Goal: Task Accomplishment & Management: Complete application form

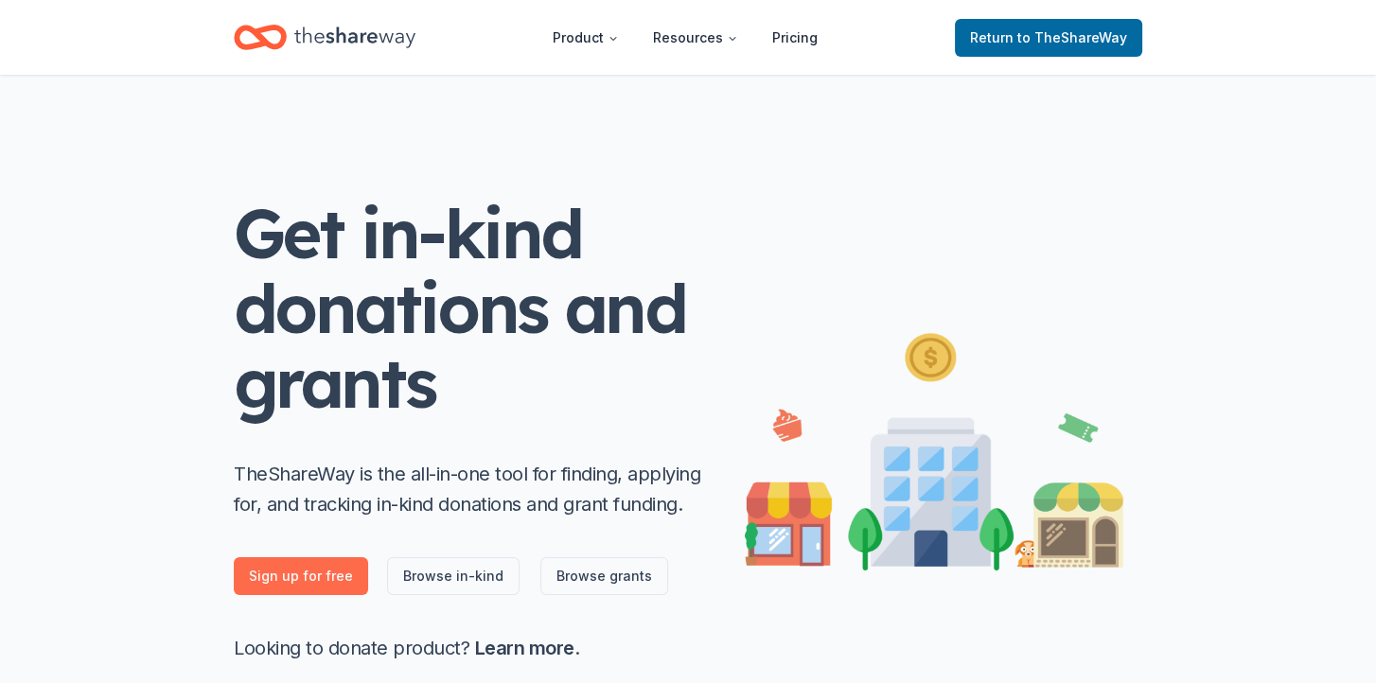
click at [314, 573] on link "Sign up for free" at bounding box center [301, 576] width 134 height 38
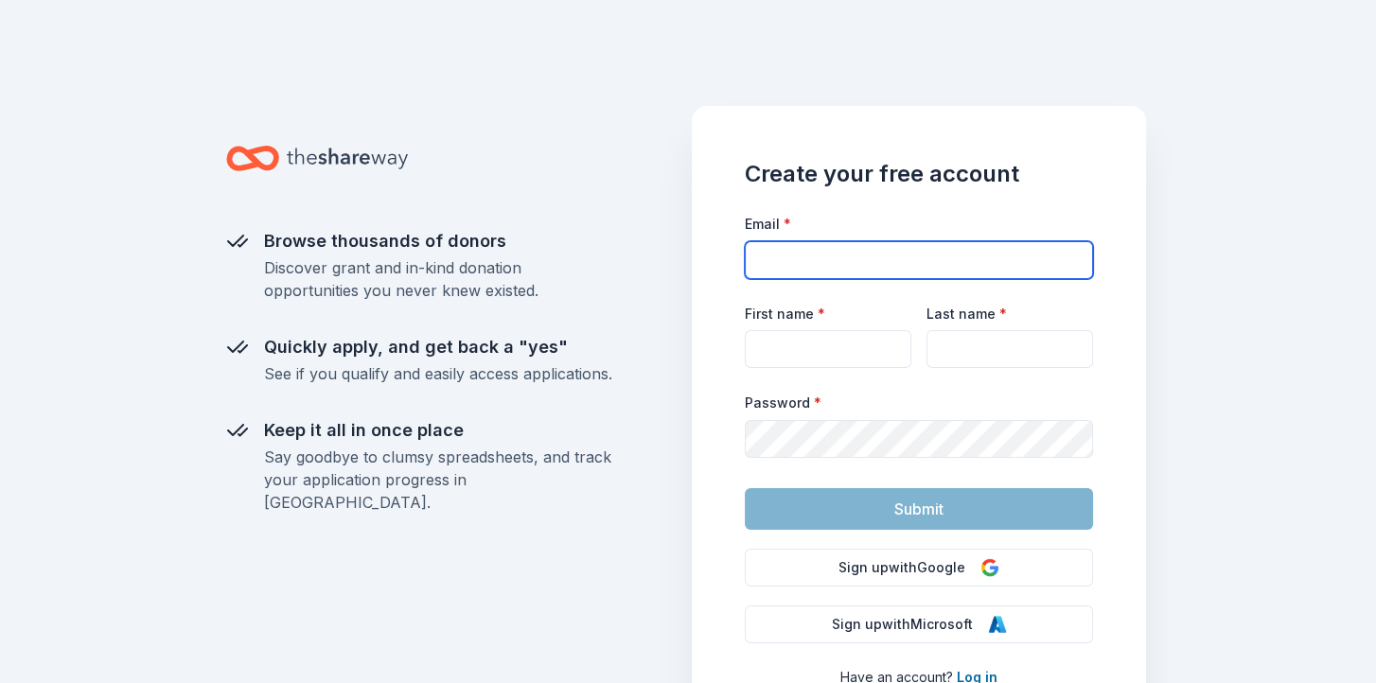
click at [796, 261] on input "Email *" at bounding box center [919, 260] width 348 height 38
type input "arends73@gmail.com"
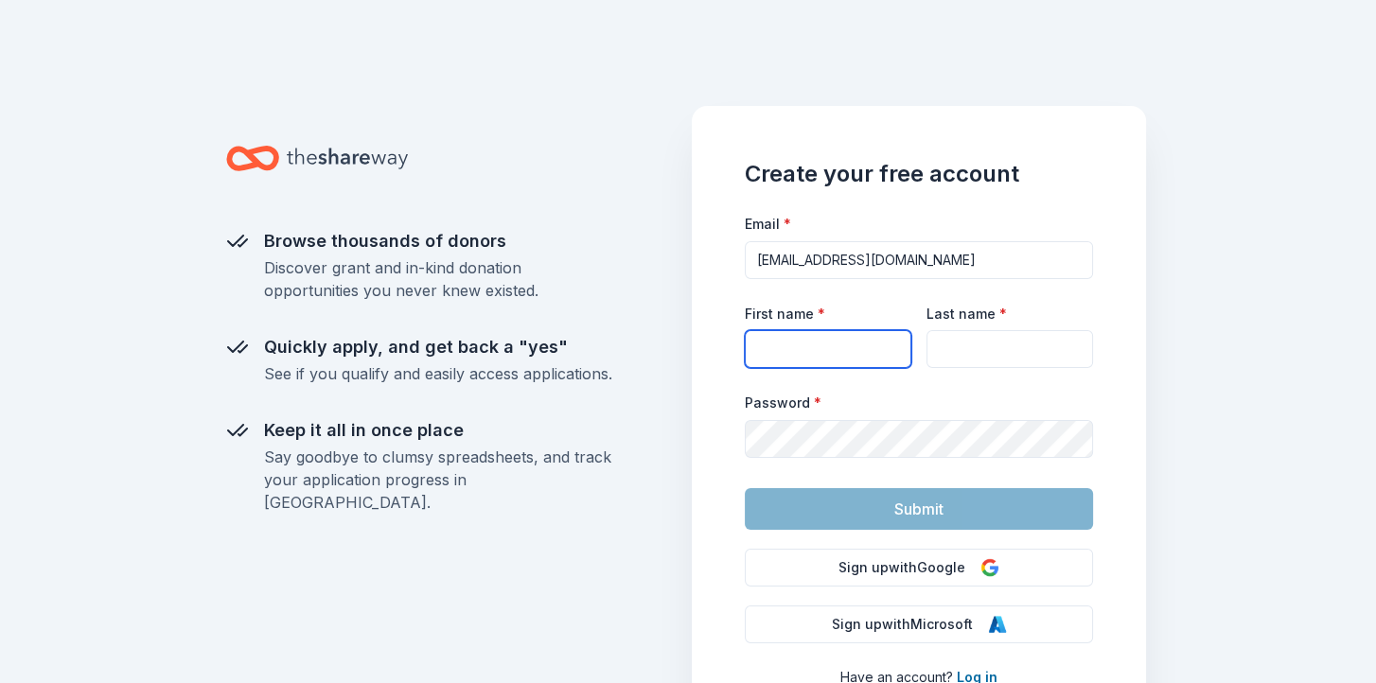
type input "Dawn"
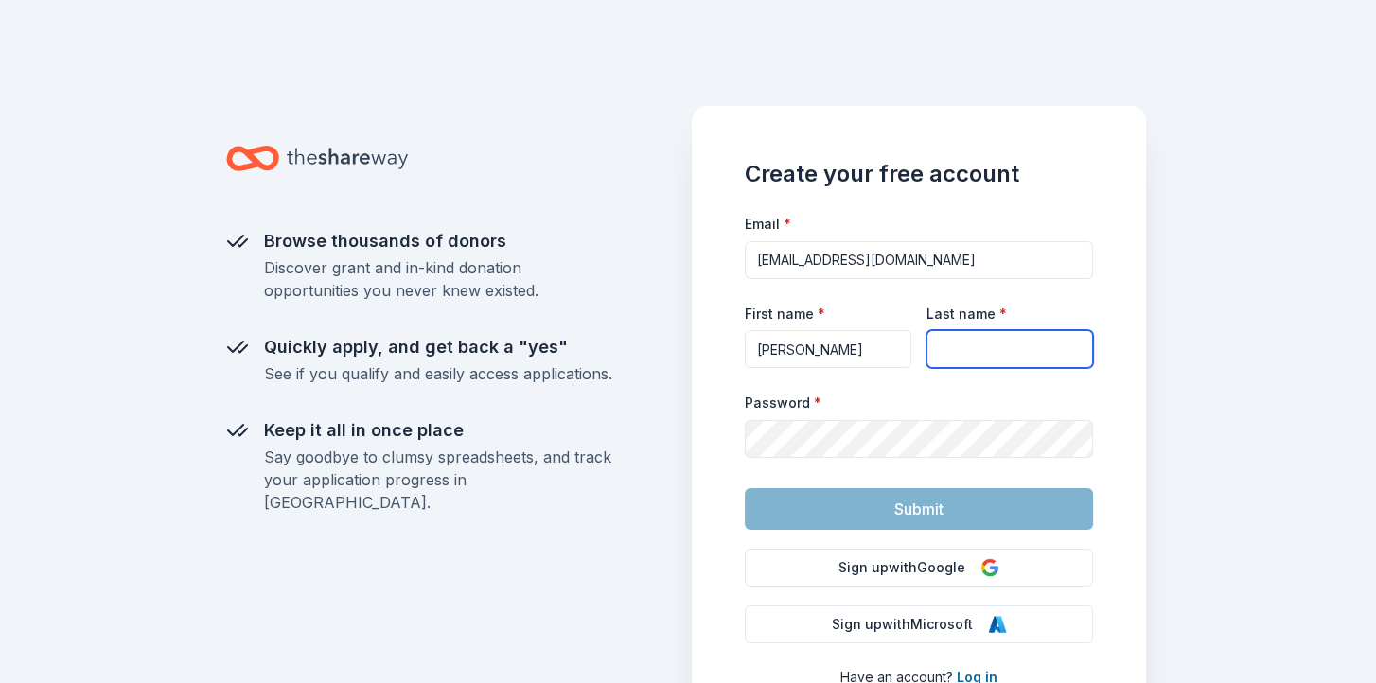
type input "Arends"
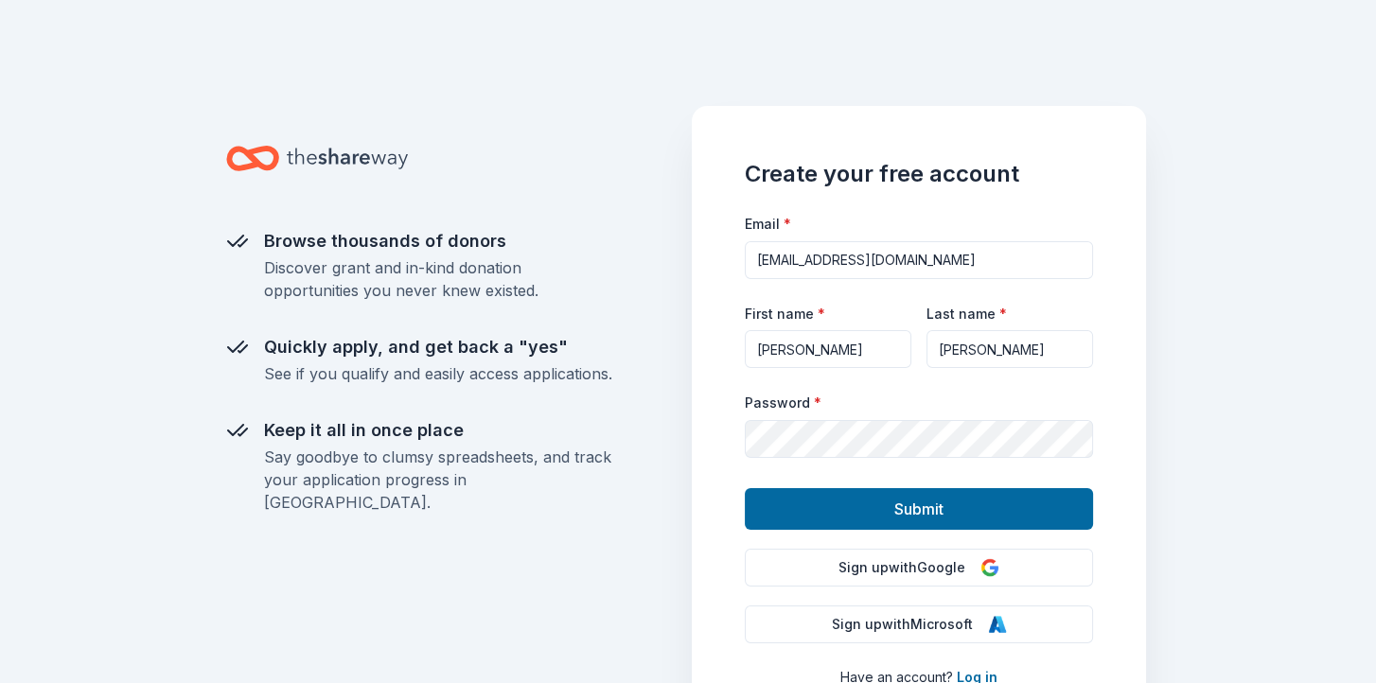
click at [1184, 493] on div "Browse thousands of donors Discover grant and in-kind donation opportunities yo…" at bounding box center [688, 341] width 1376 height 683
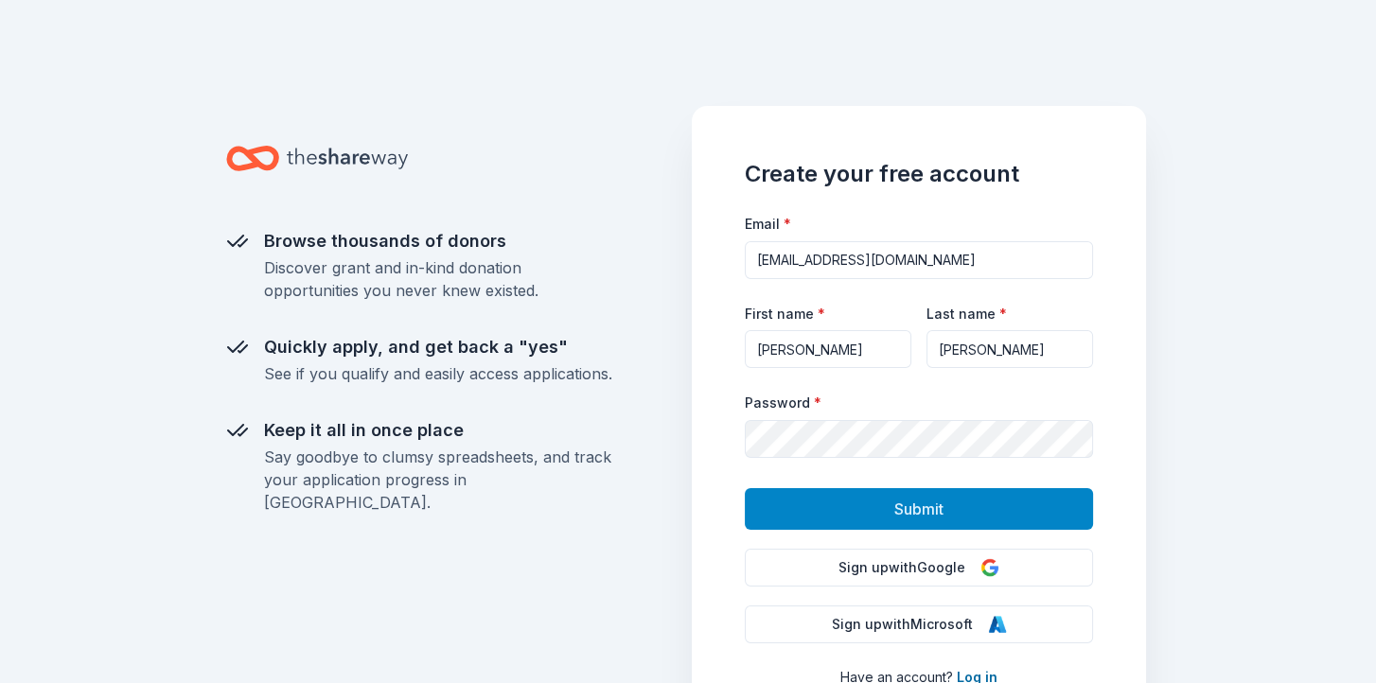
click at [977, 520] on button "Submit" at bounding box center [919, 509] width 348 height 42
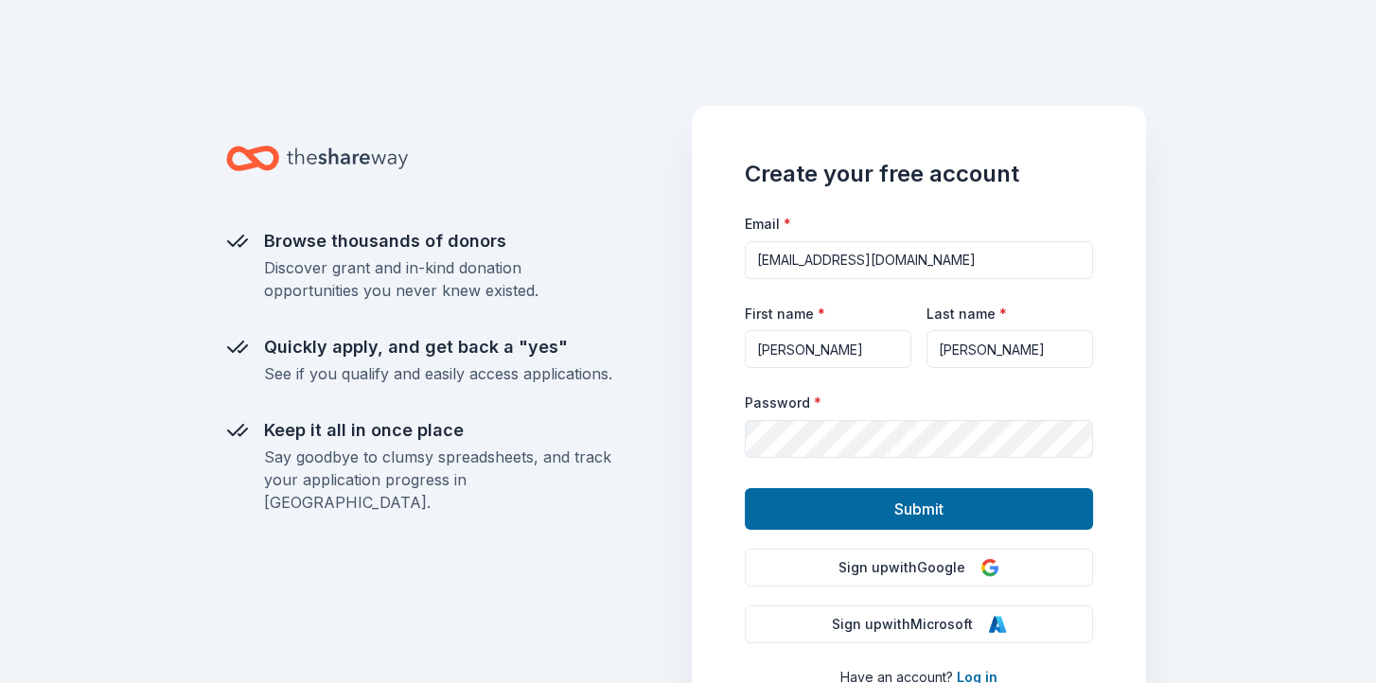
scroll to position [95, 0]
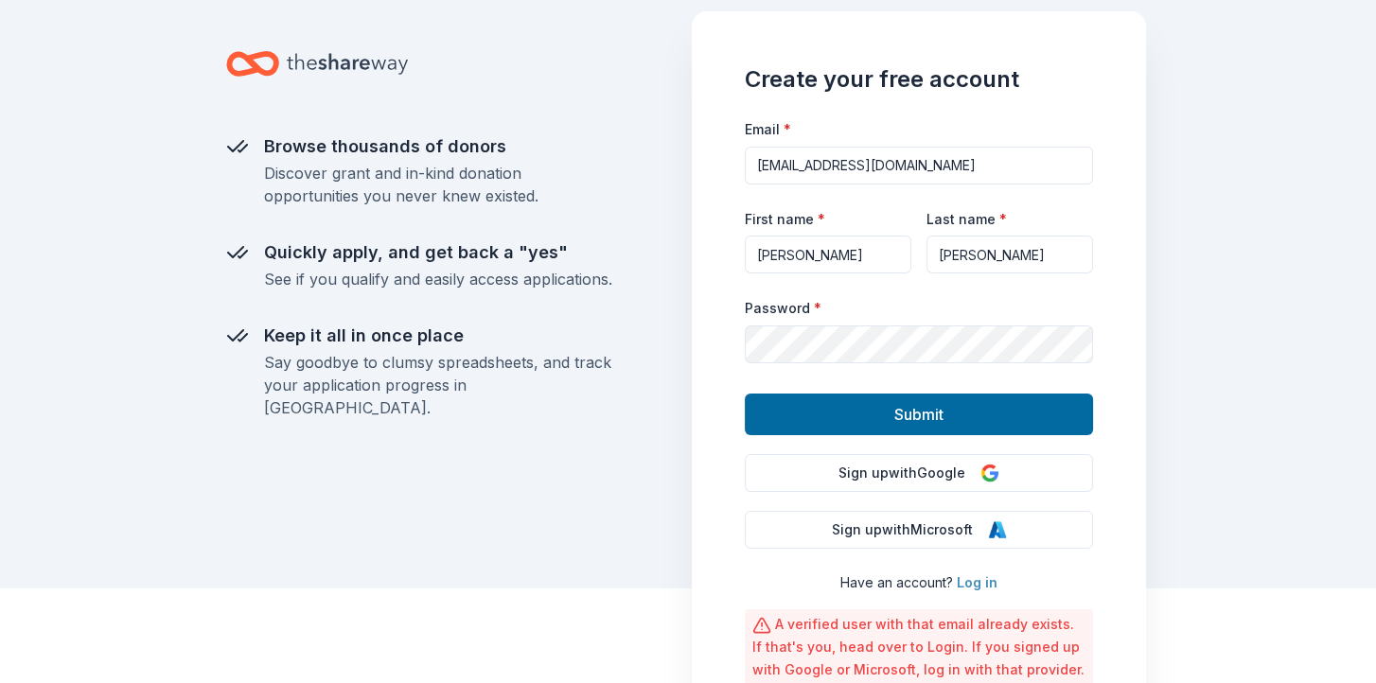
click at [979, 578] on link "Log in" at bounding box center [977, 582] width 41 height 16
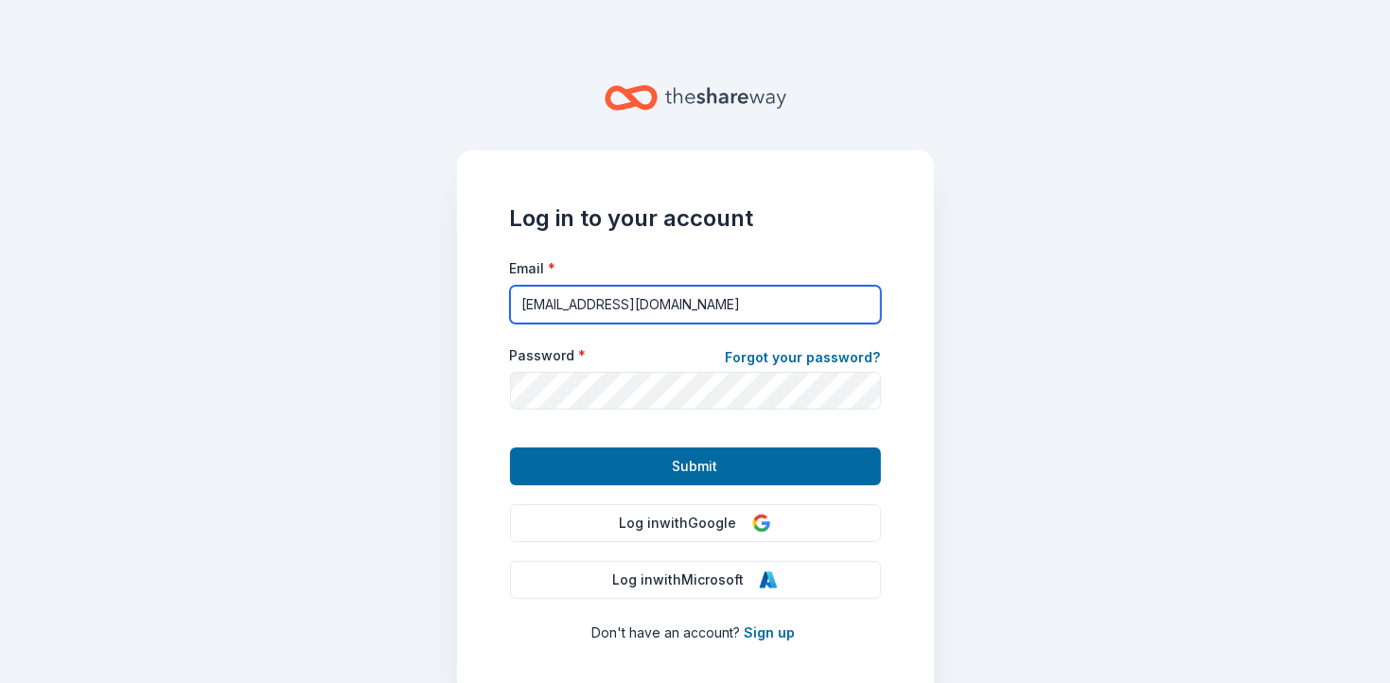
drag, startPoint x: 679, startPoint y: 309, endPoint x: 415, endPoint y: 337, distance: 265.6
click at [415, 337] on main "Log in to your account Email * llauxiliary566@gmail.com Password * Forgot your …" at bounding box center [695, 341] width 1390 height 683
type input "arends73@gmail.com"
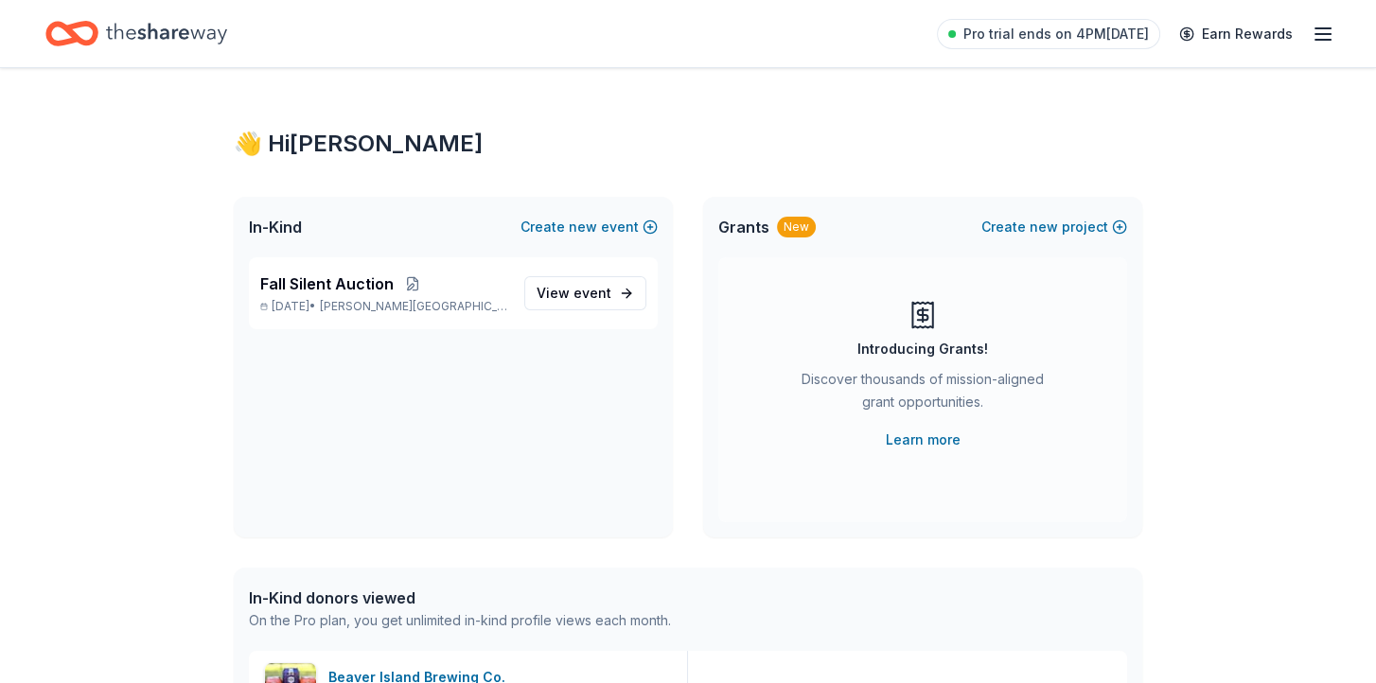
click at [1317, 32] on icon "button" at bounding box center [1323, 34] width 23 height 23
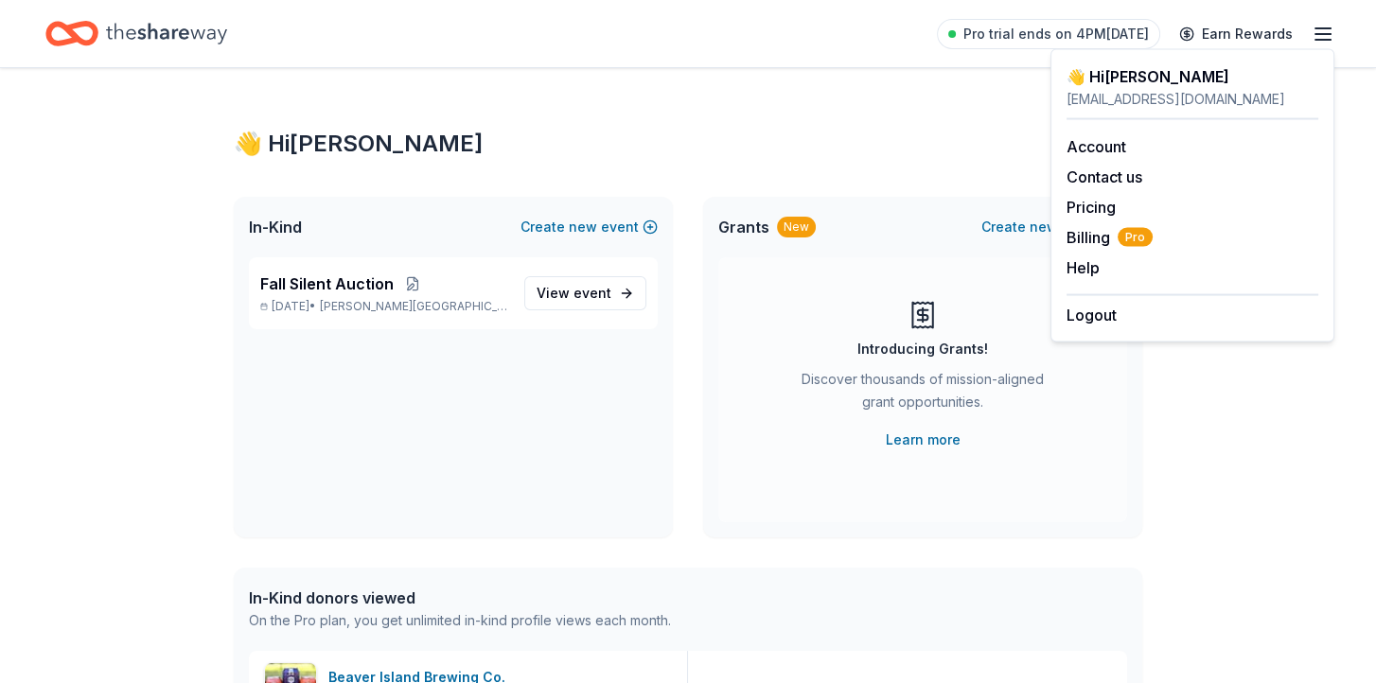
click at [1234, 420] on div "👋 Hi Dawn In-Kind Create new event Fall Silent Auction Oct 18, 2025 • Lino Lake…" at bounding box center [688, 694] width 1376 height 1252
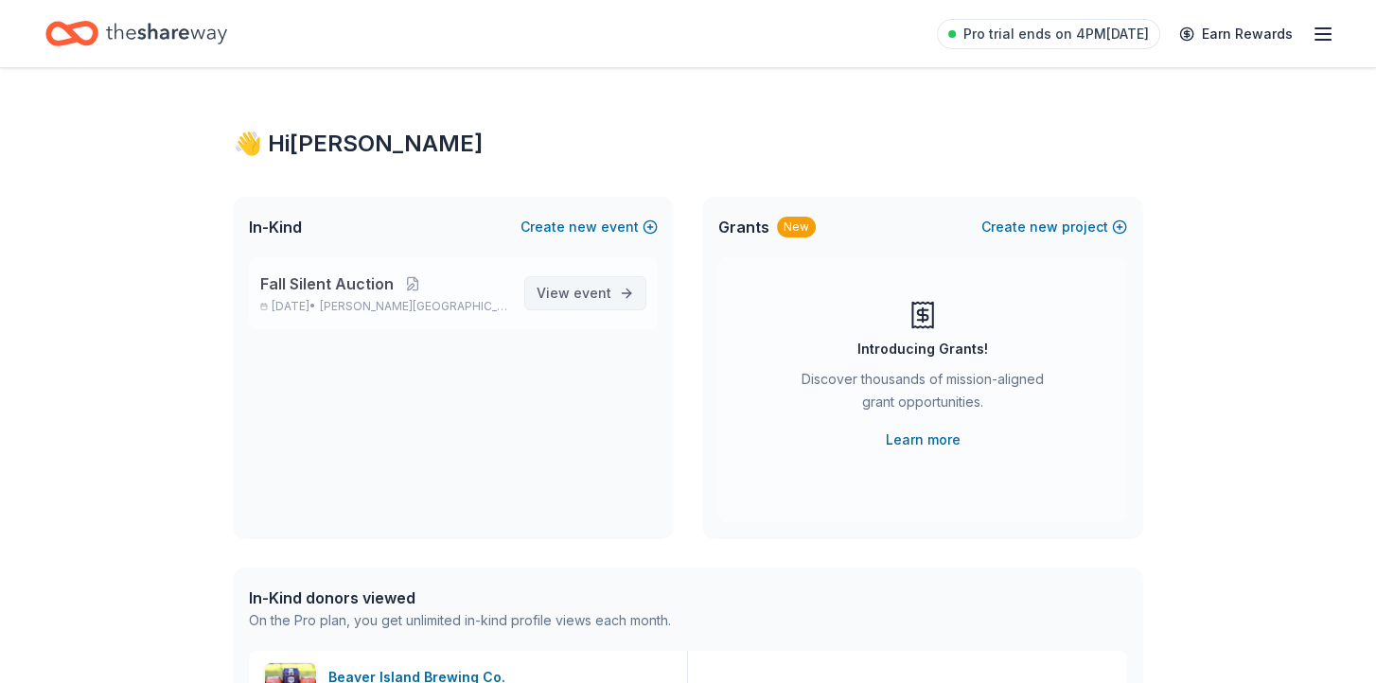
click at [602, 288] on span "event" at bounding box center [592, 293] width 38 height 16
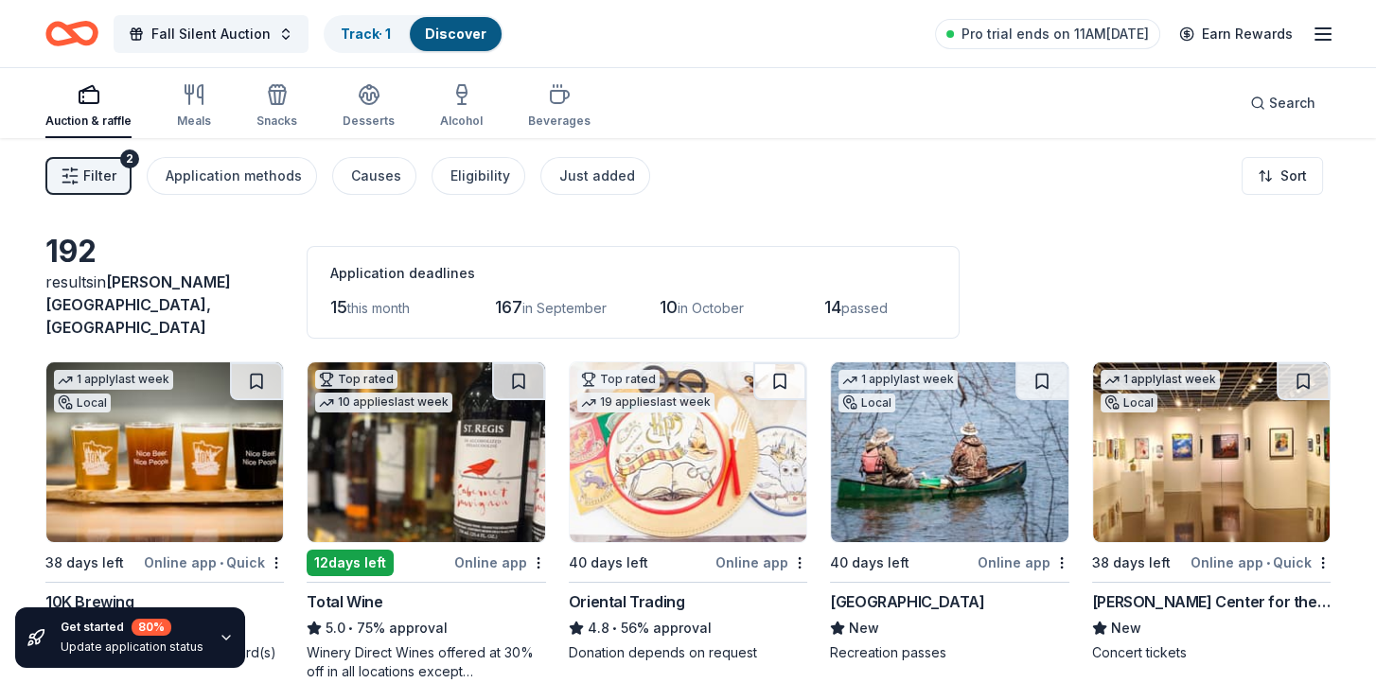
click at [1318, 34] on line "button" at bounding box center [1322, 34] width 15 height 0
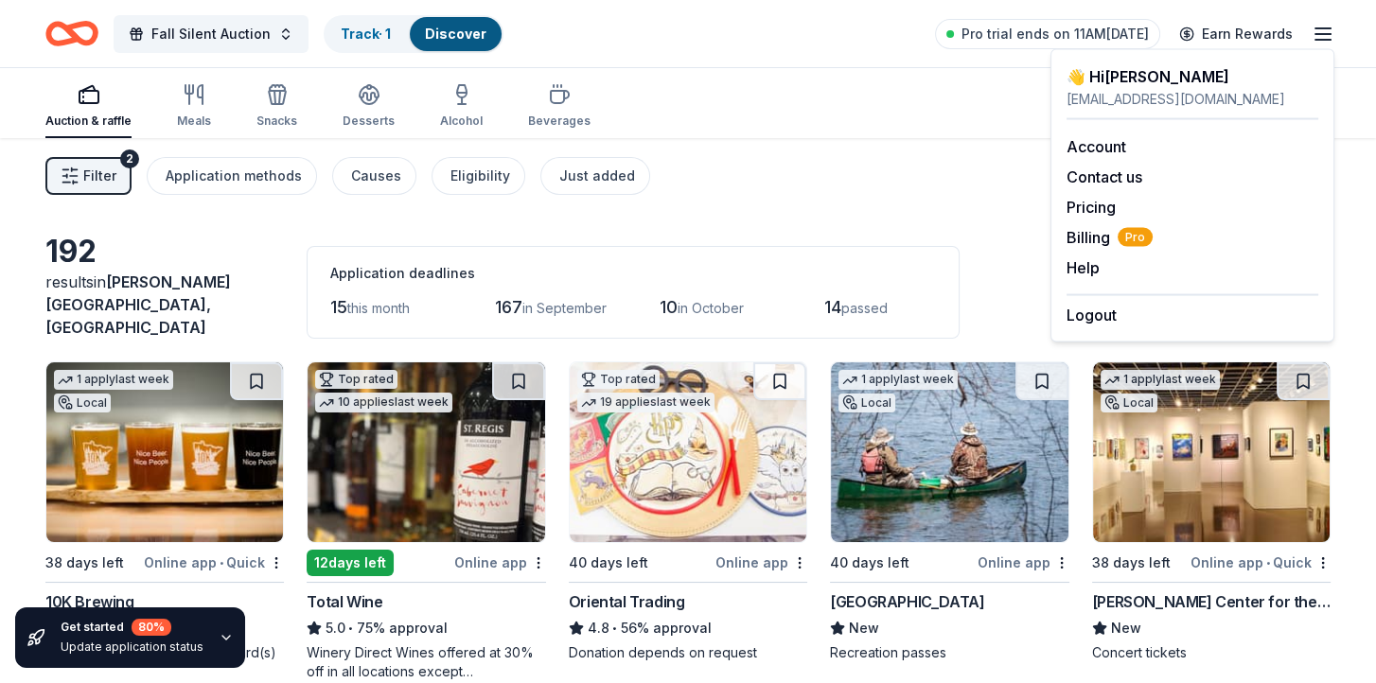
click at [1319, 32] on icon "button" at bounding box center [1323, 34] width 23 height 23
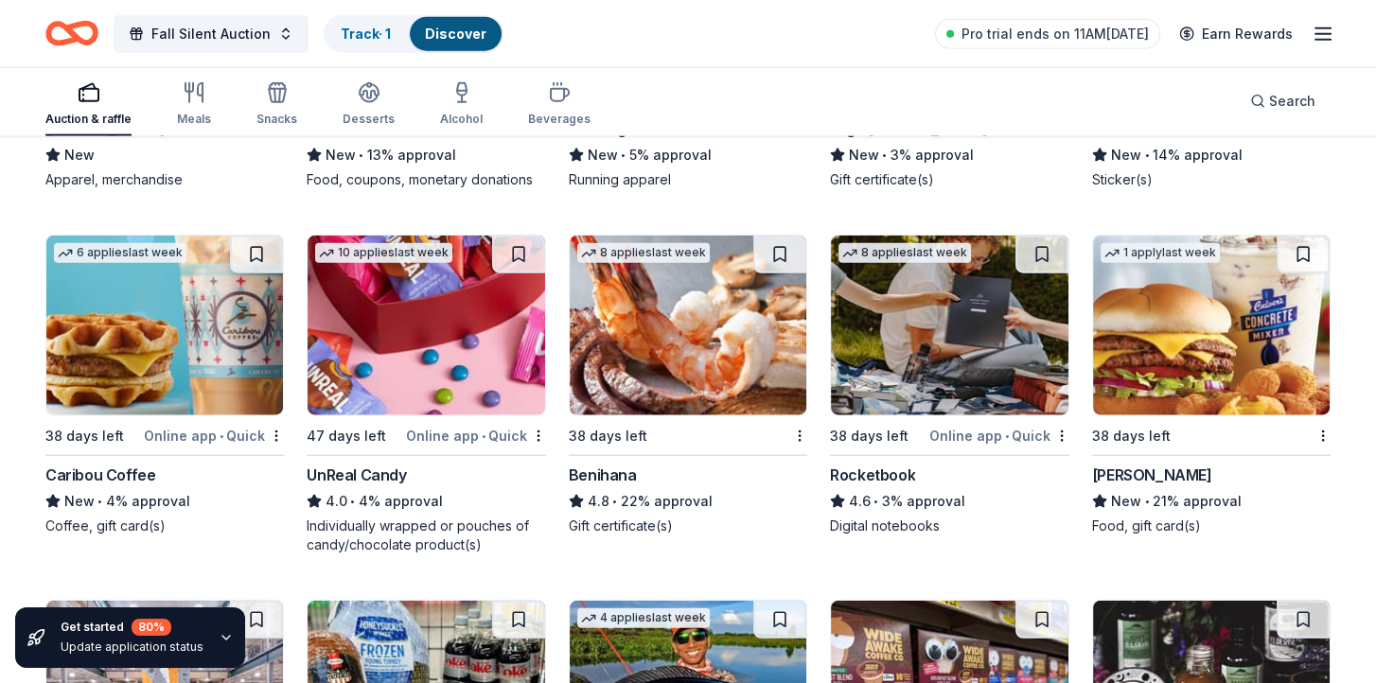
scroll to position [5845, 0]
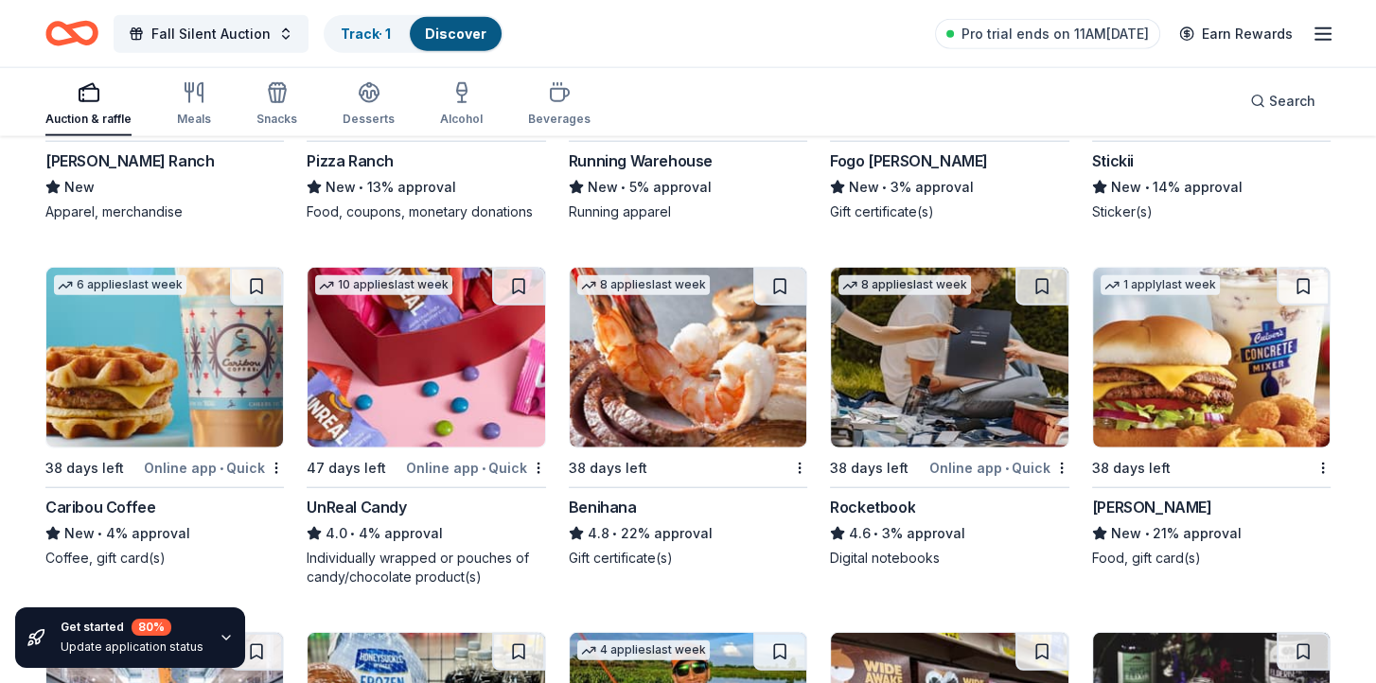
click at [863, 496] on div "Rocketbook" at bounding box center [872, 507] width 85 height 23
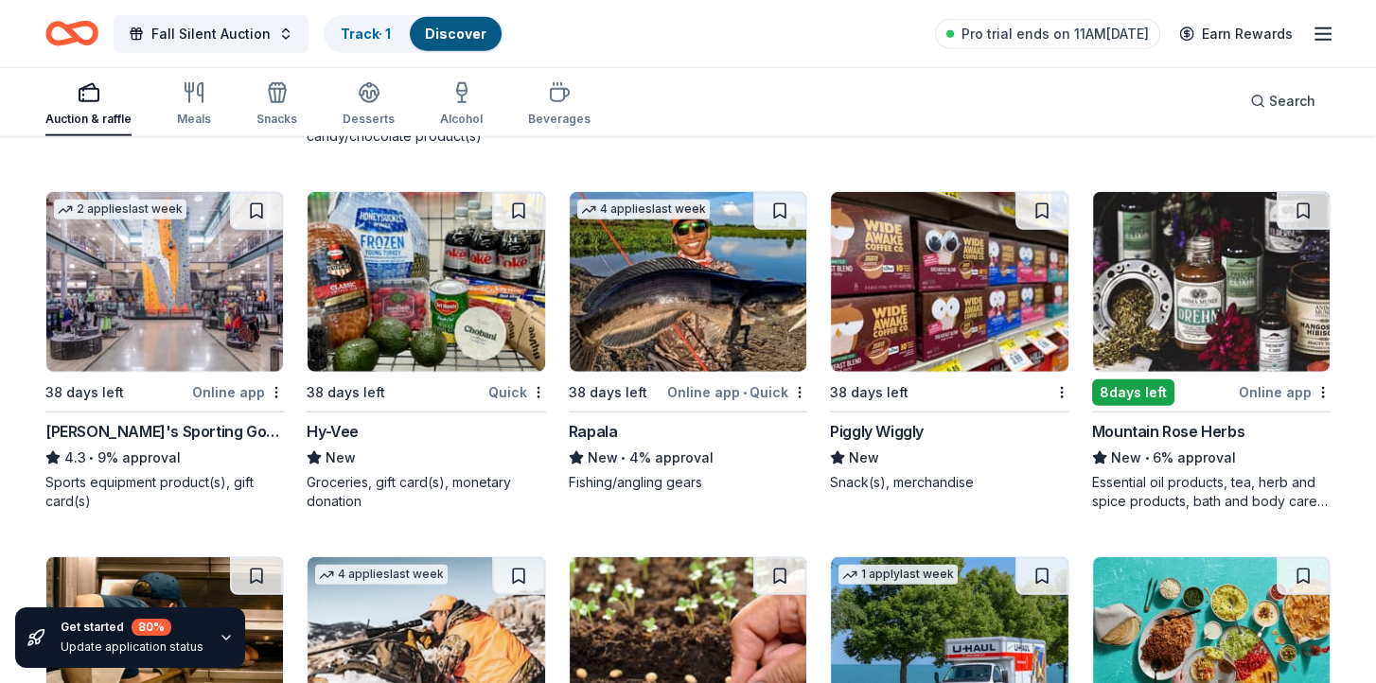
scroll to position [6318, 0]
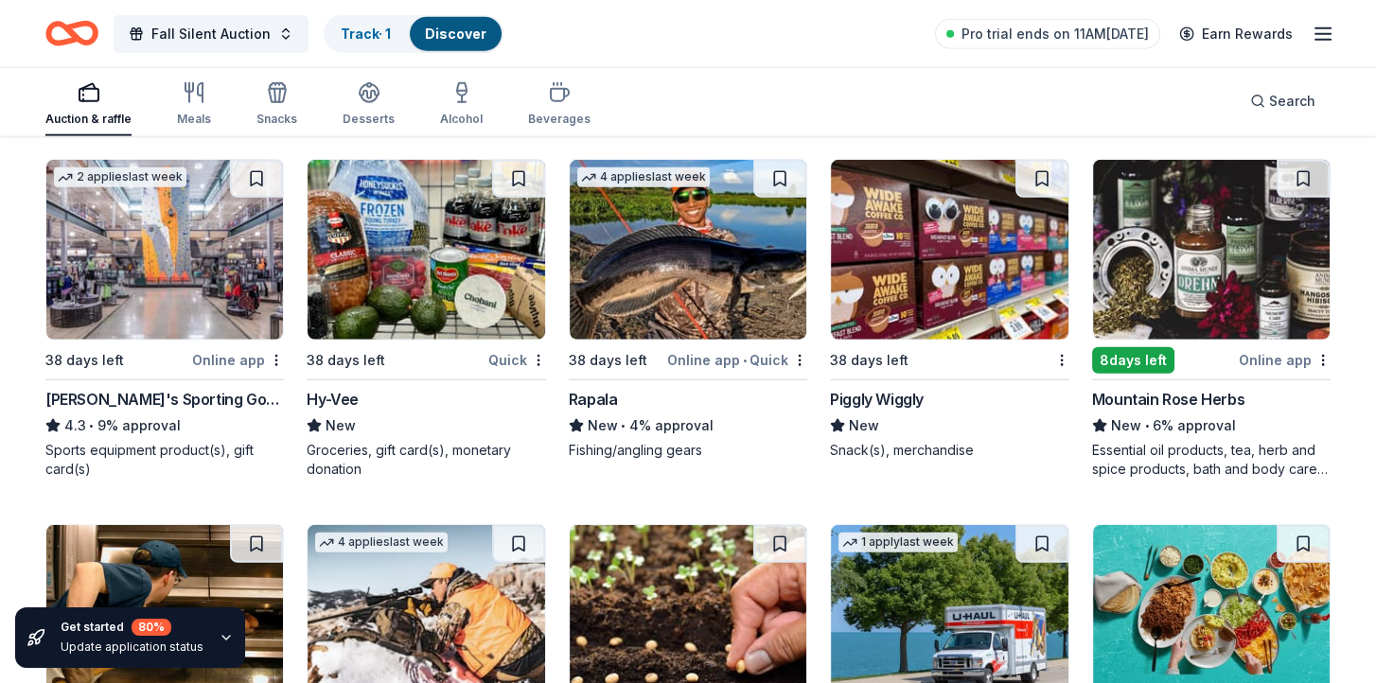
click at [163, 388] on div "Dick's Sporting Goods" at bounding box center [164, 399] width 238 height 23
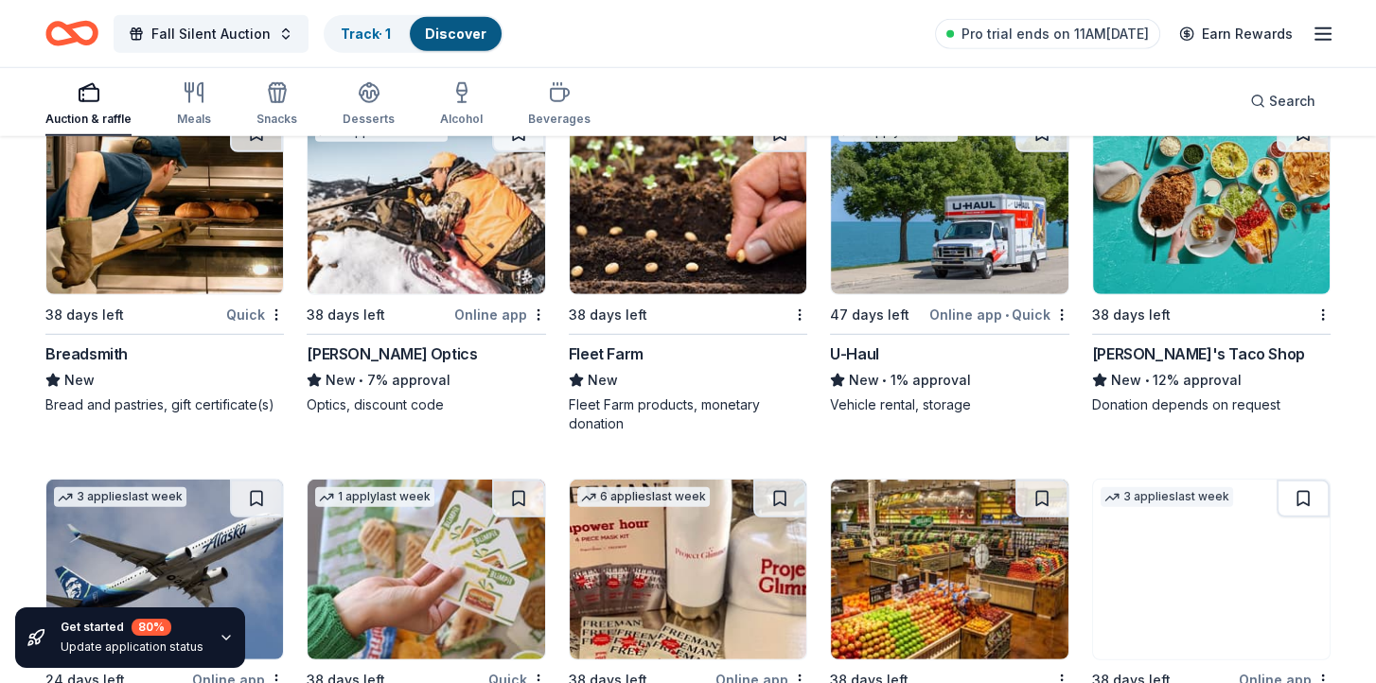
scroll to position [6791, 0]
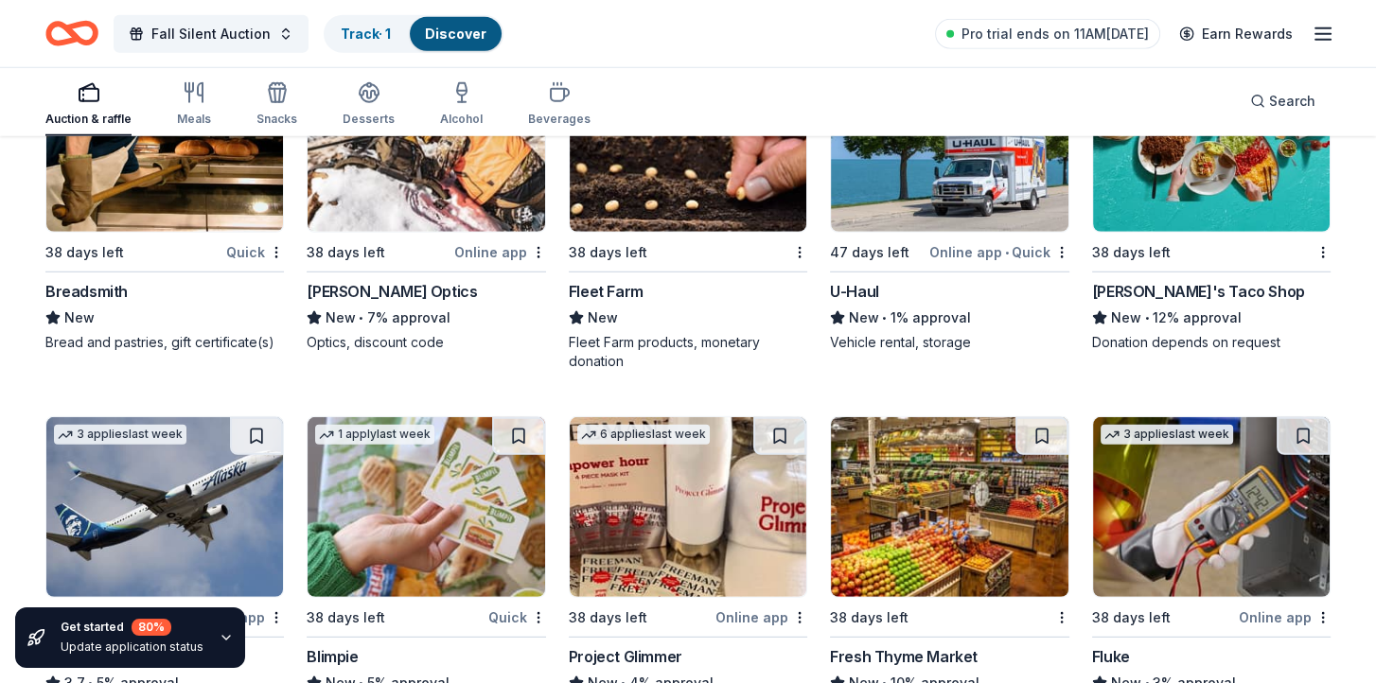
click at [371, 280] on div "Burris Optics" at bounding box center [392, 291] width 170 height 23
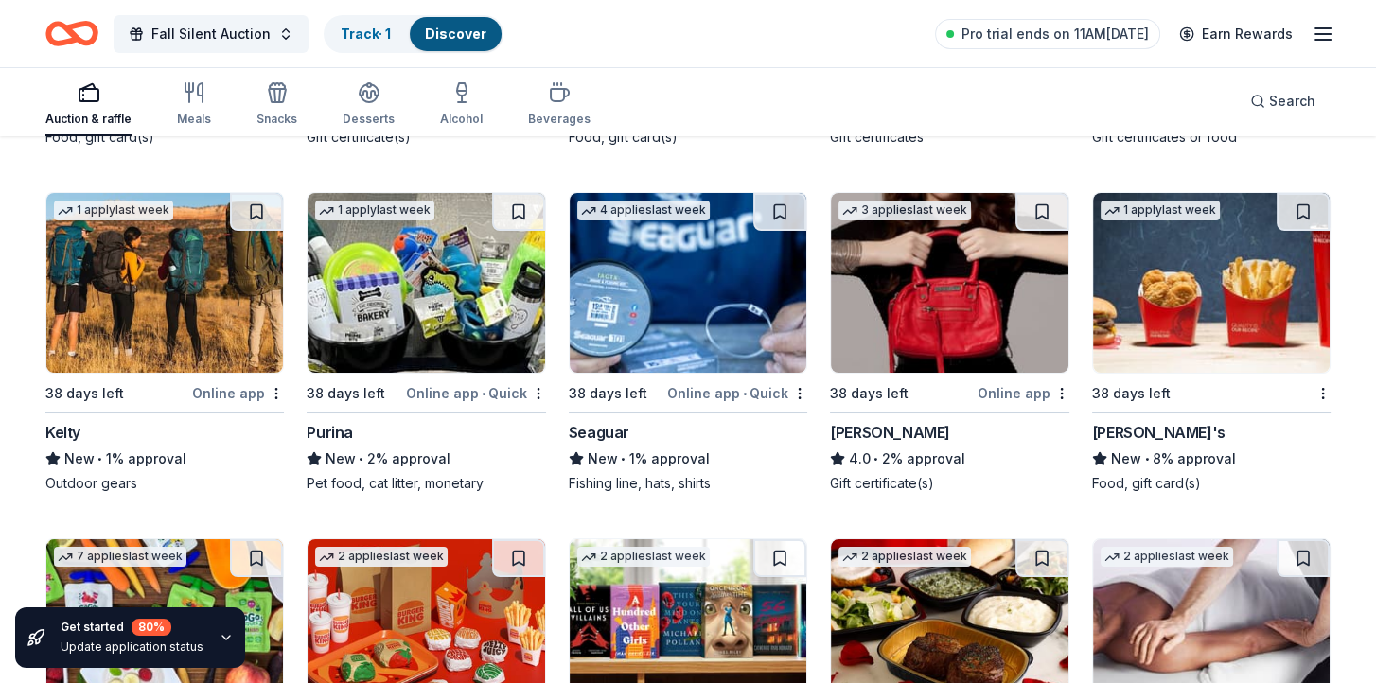
scroll to position [8867, 0]
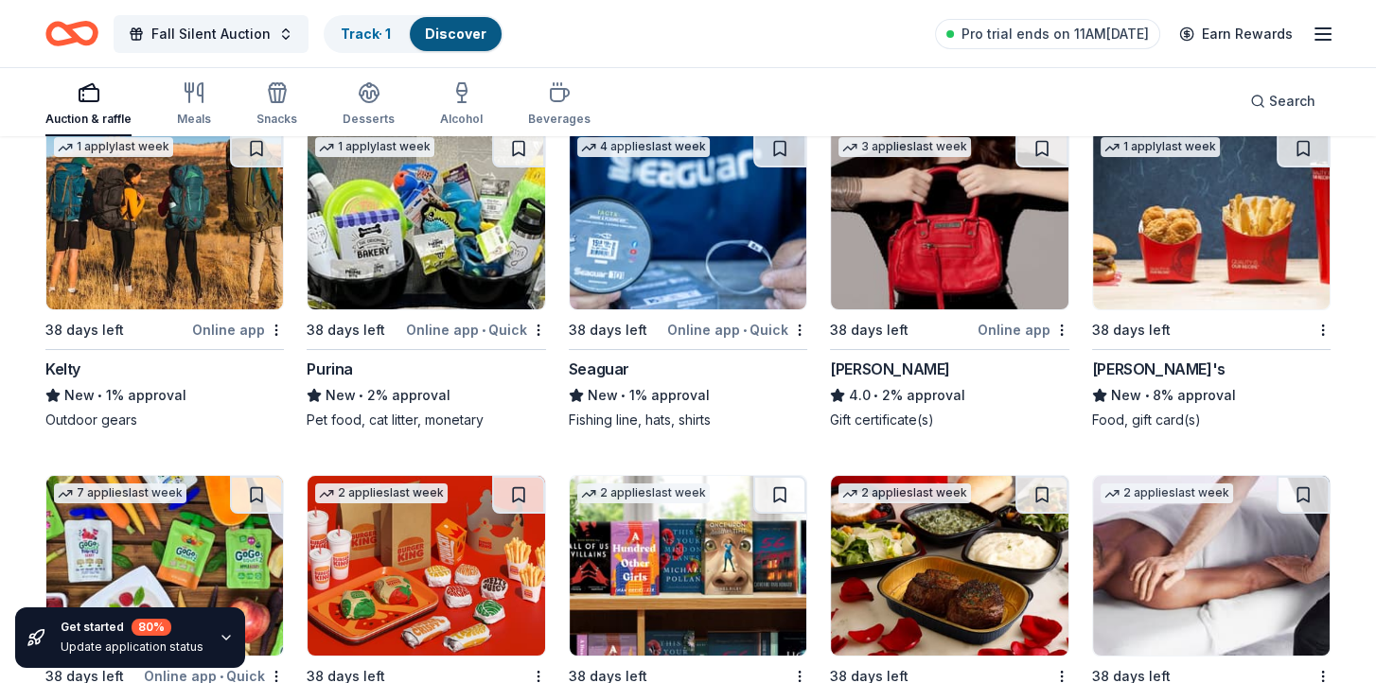
click at [681, 318] on div "Online app • Quick" at bounding box center [737, 330] width 140 height 24
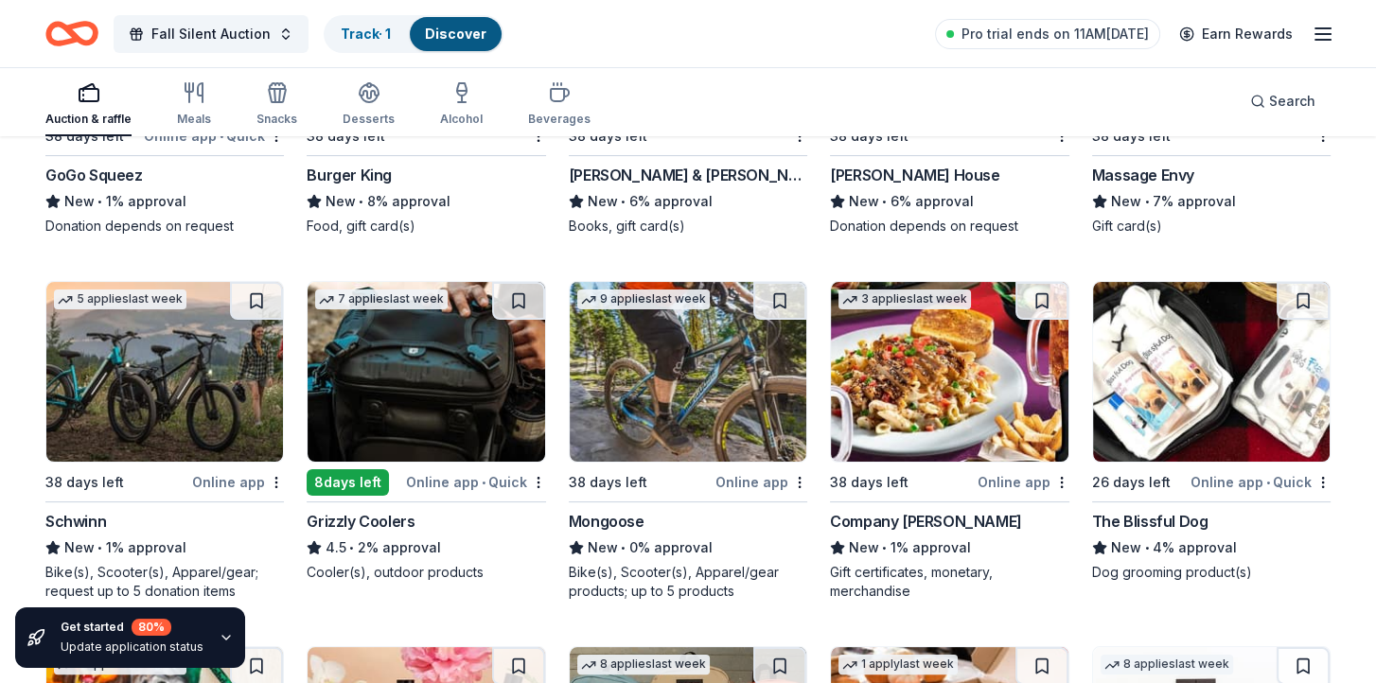
scroll to position [9311, 0]
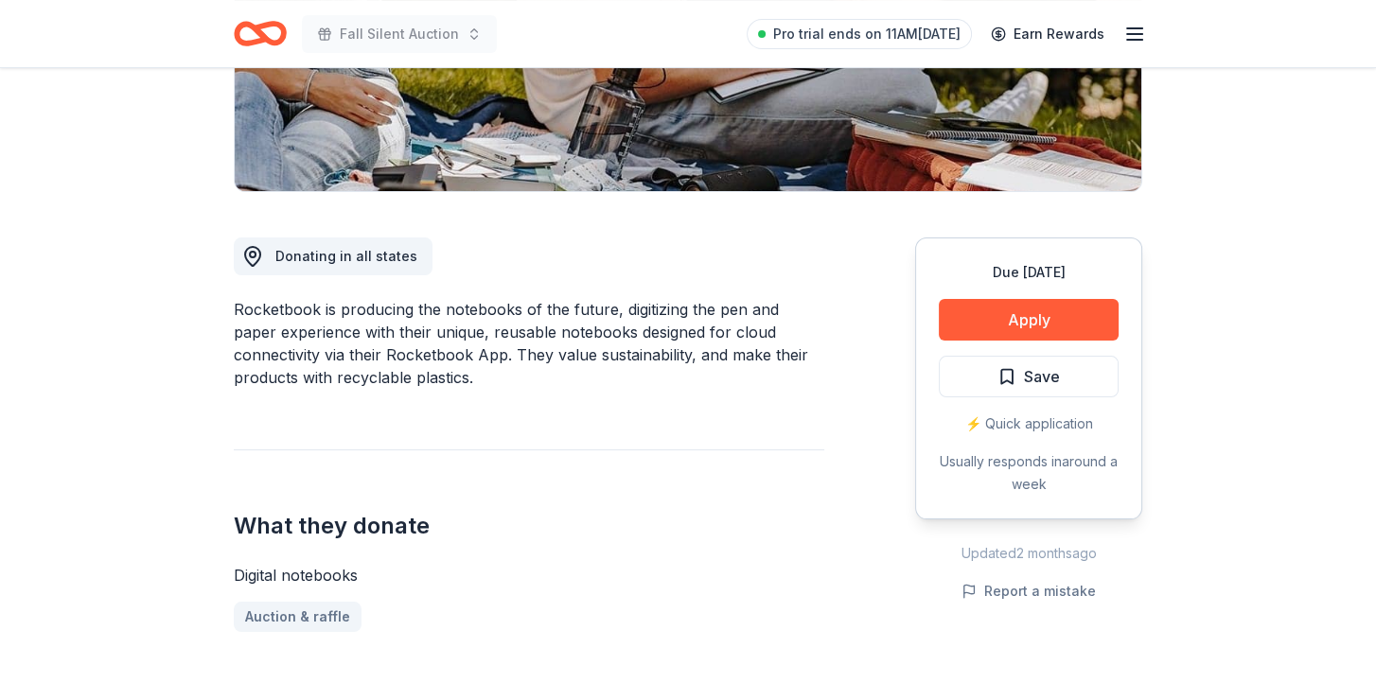
scroll to position [379, 0]
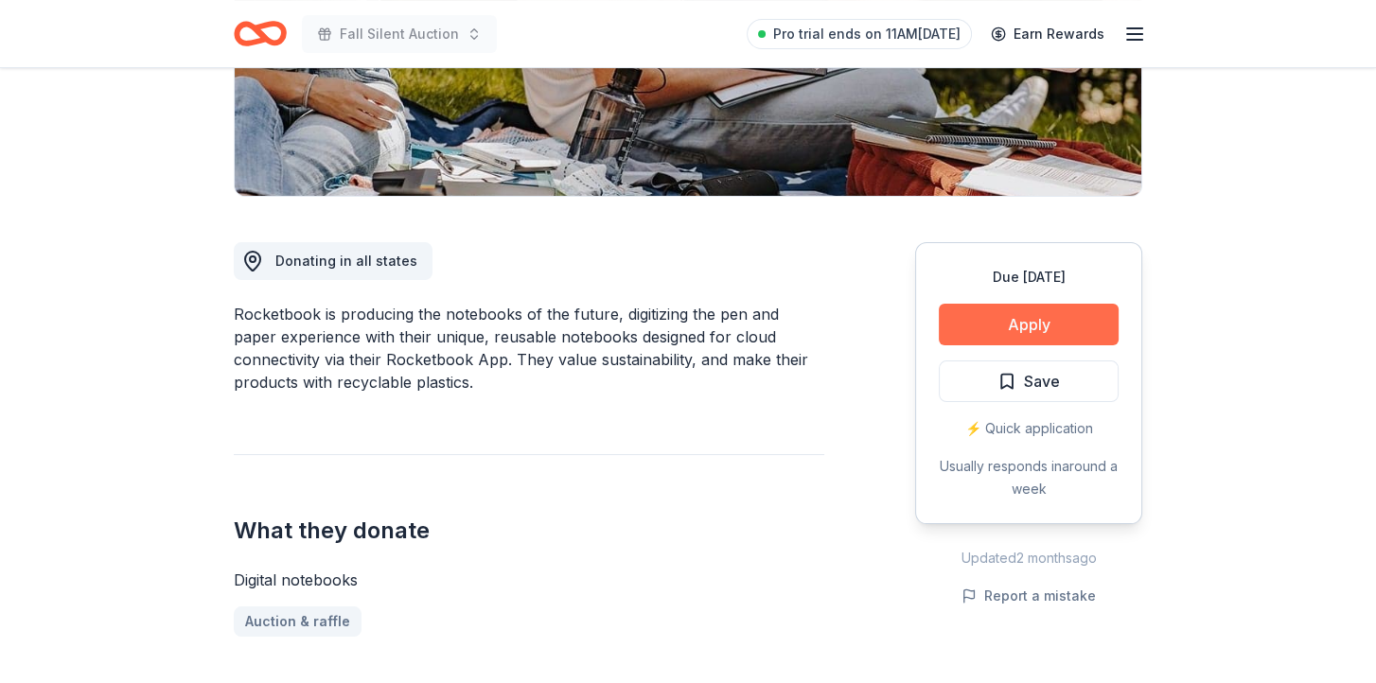
click at [1029, 321] on button "Apply" at bounding box center [1029, 325] width 180 height 42
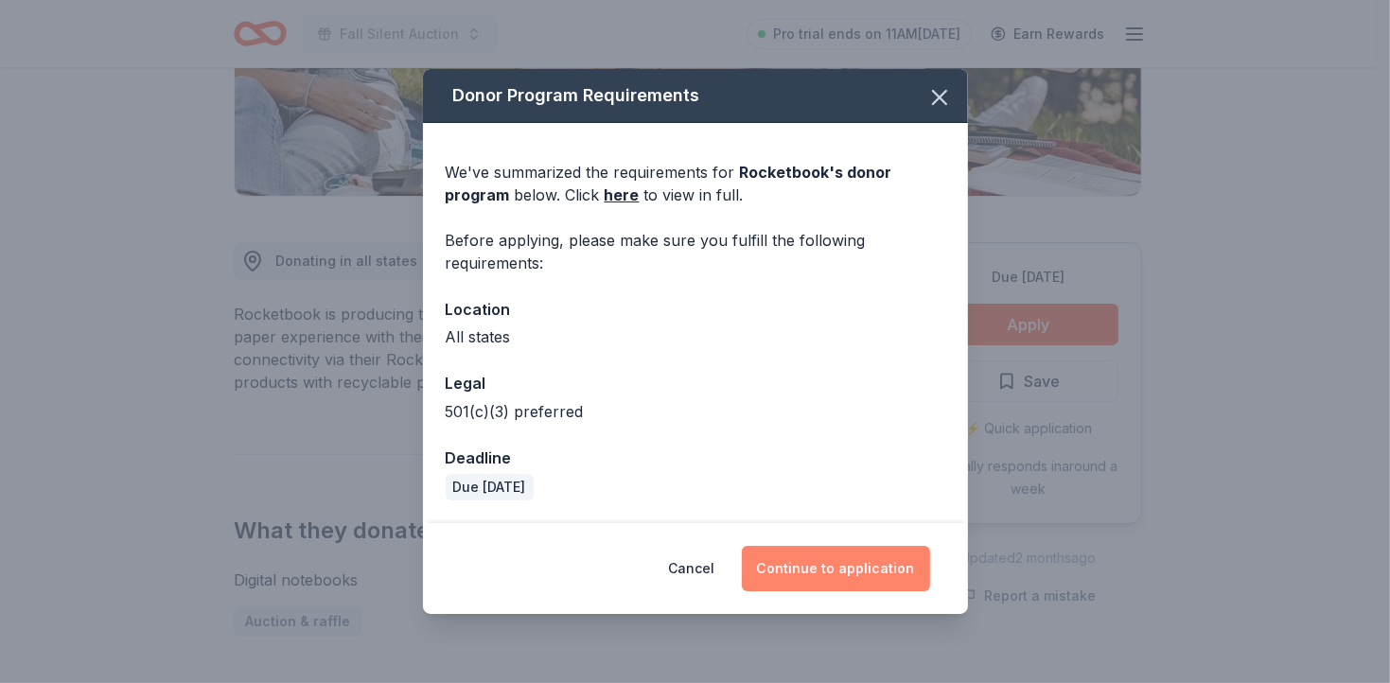
click at [819, 567] on button "Continue to application" at bounding box center [836, 568] width 188 height 45
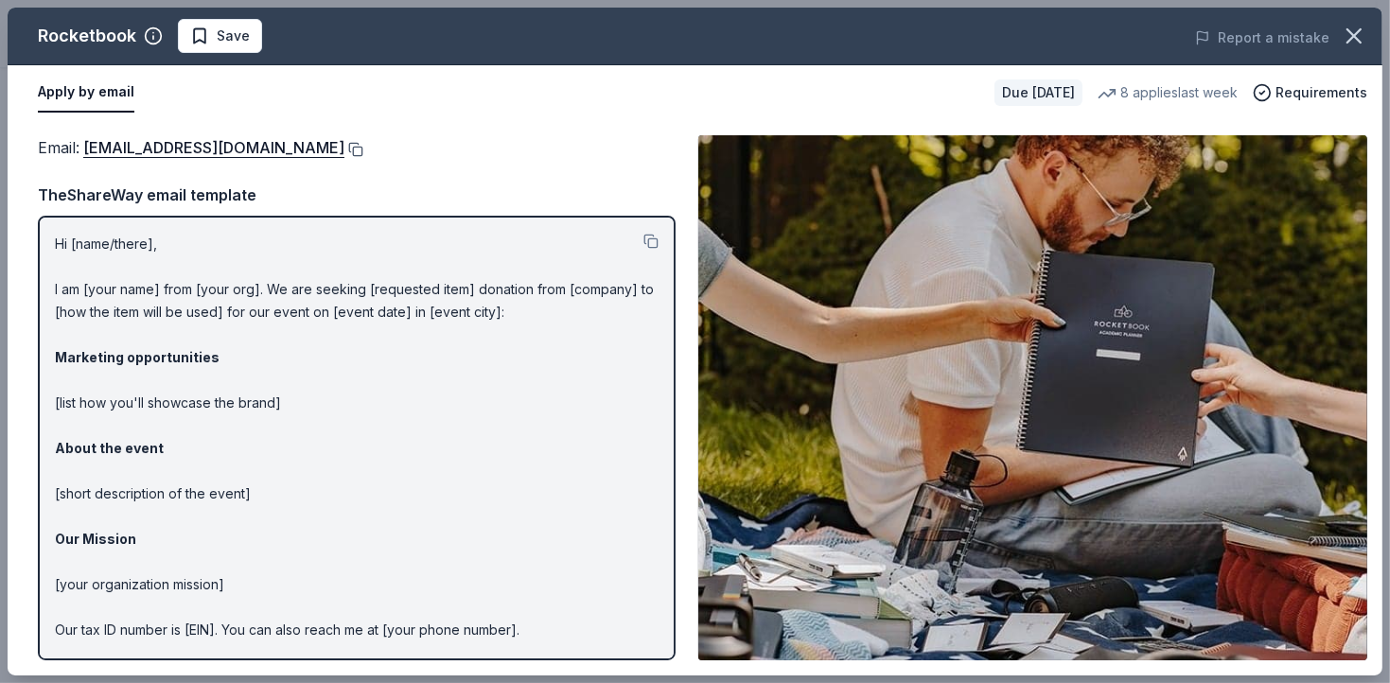
click at [363, 148] on button at bounding box center [353, 149] width 19 height 15
click at [1350, 35] on icon "button" at bounding box center [1354, 36] width 26 height 26
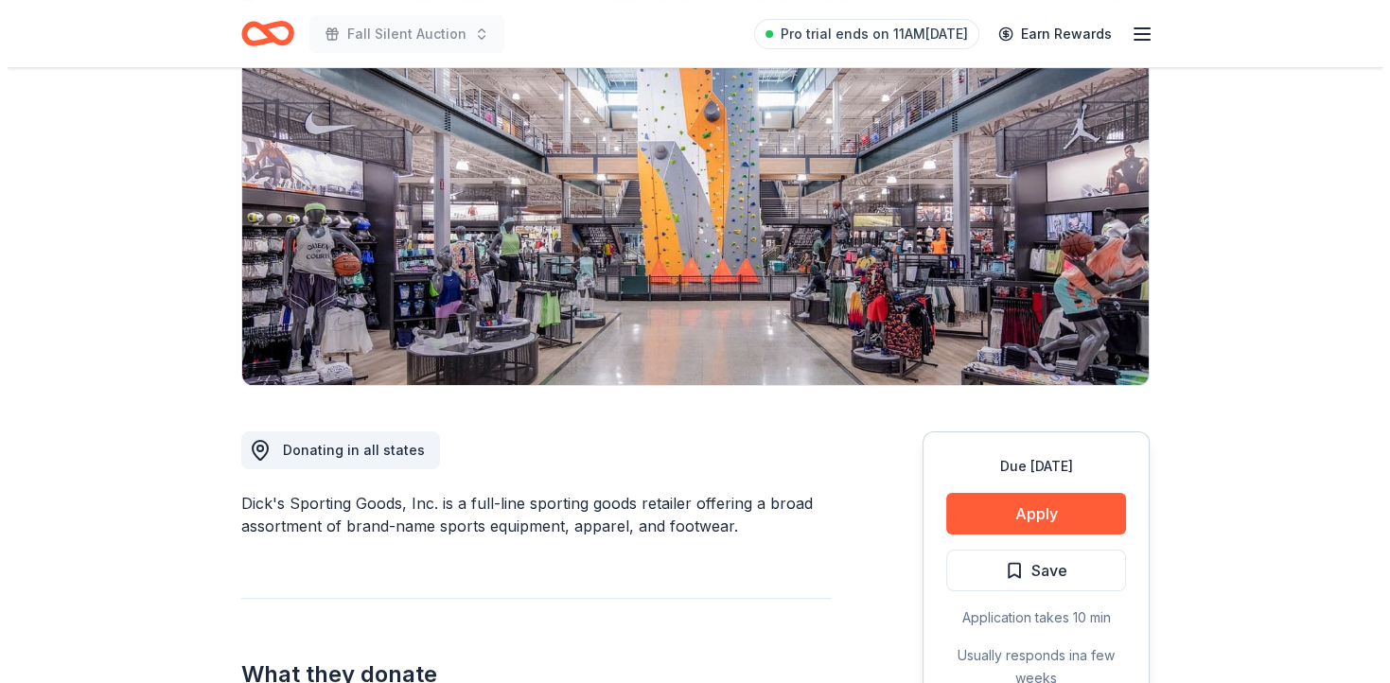
scroll to position [284, 0]
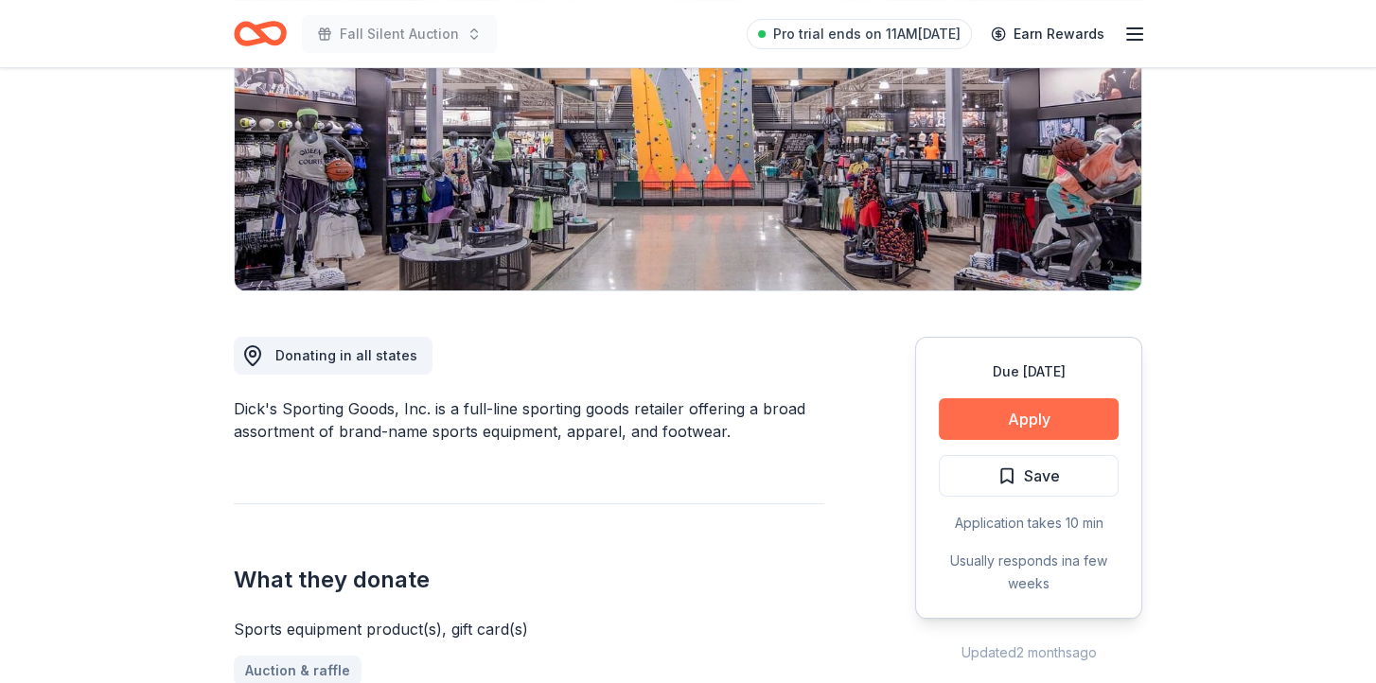
click at [974, 420] on button "Apply" at bounding box center [1029, 419] width 180 height 42
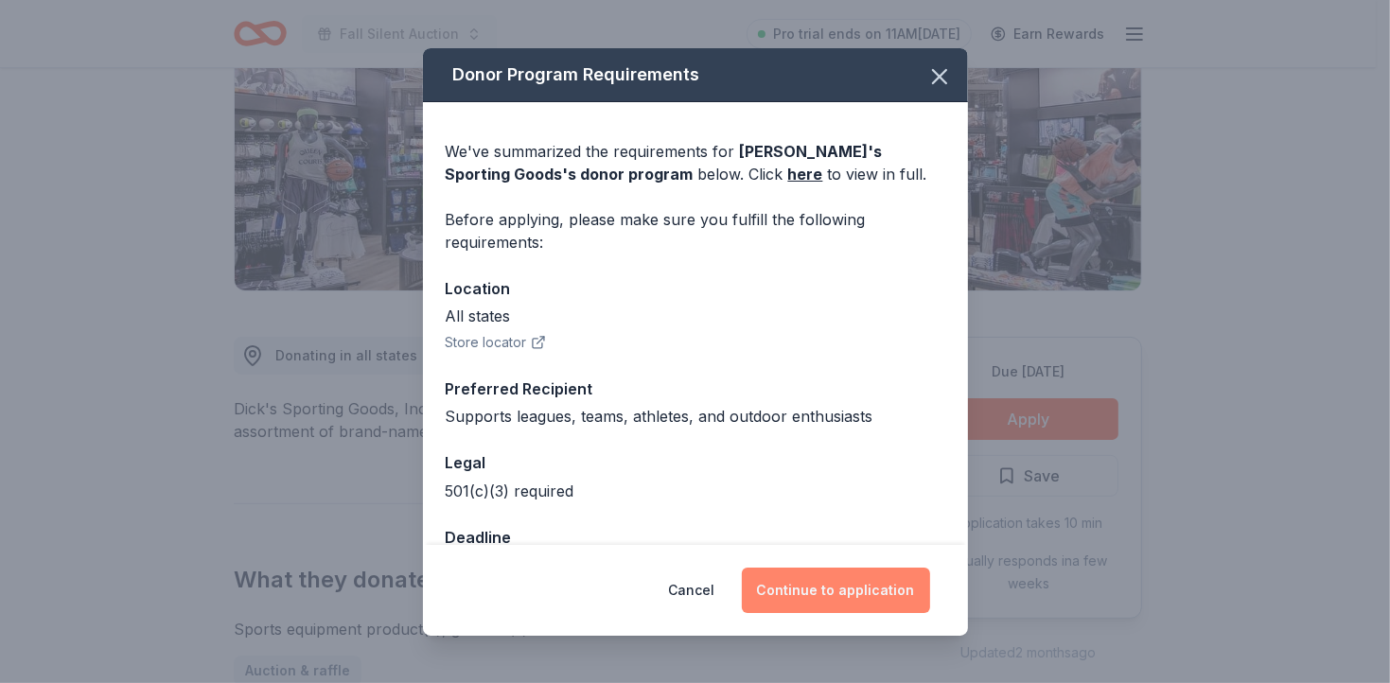
click at [885, 591] on button "Continue to application" at bounding box center [836, 590] width 188 height 45
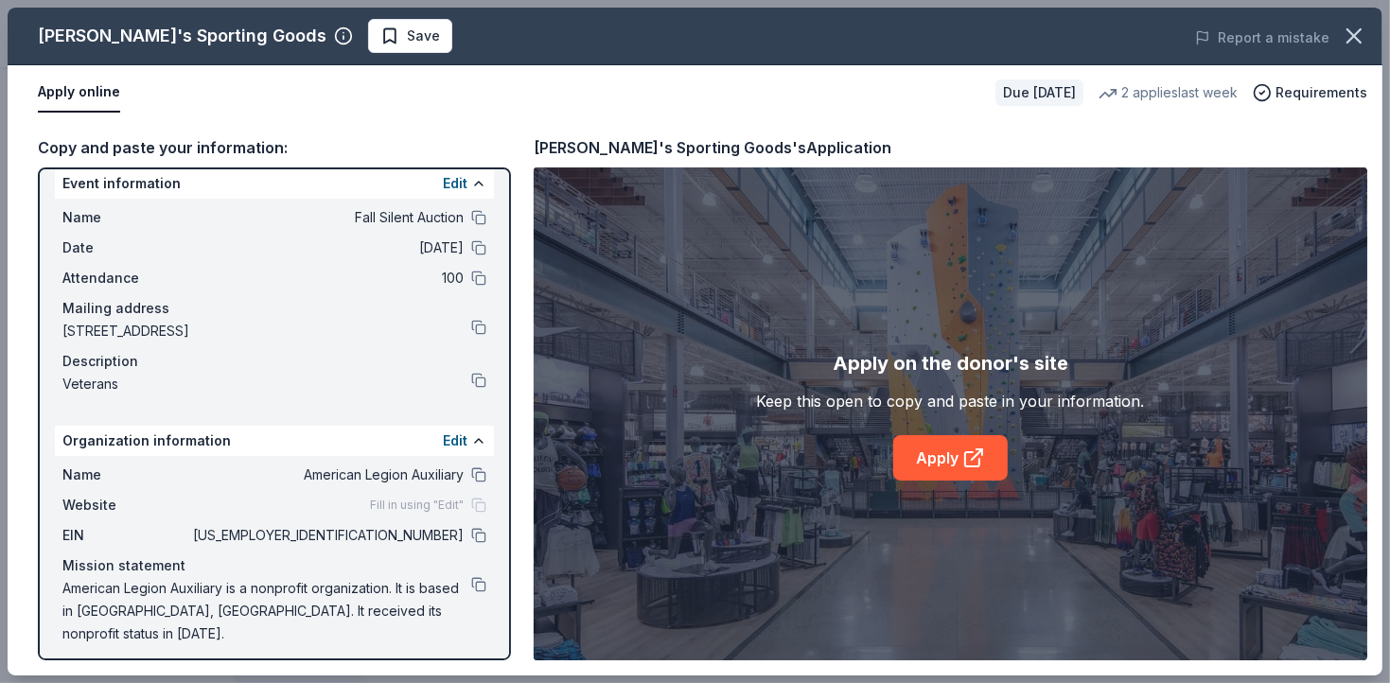
scroll to position [24, 0]
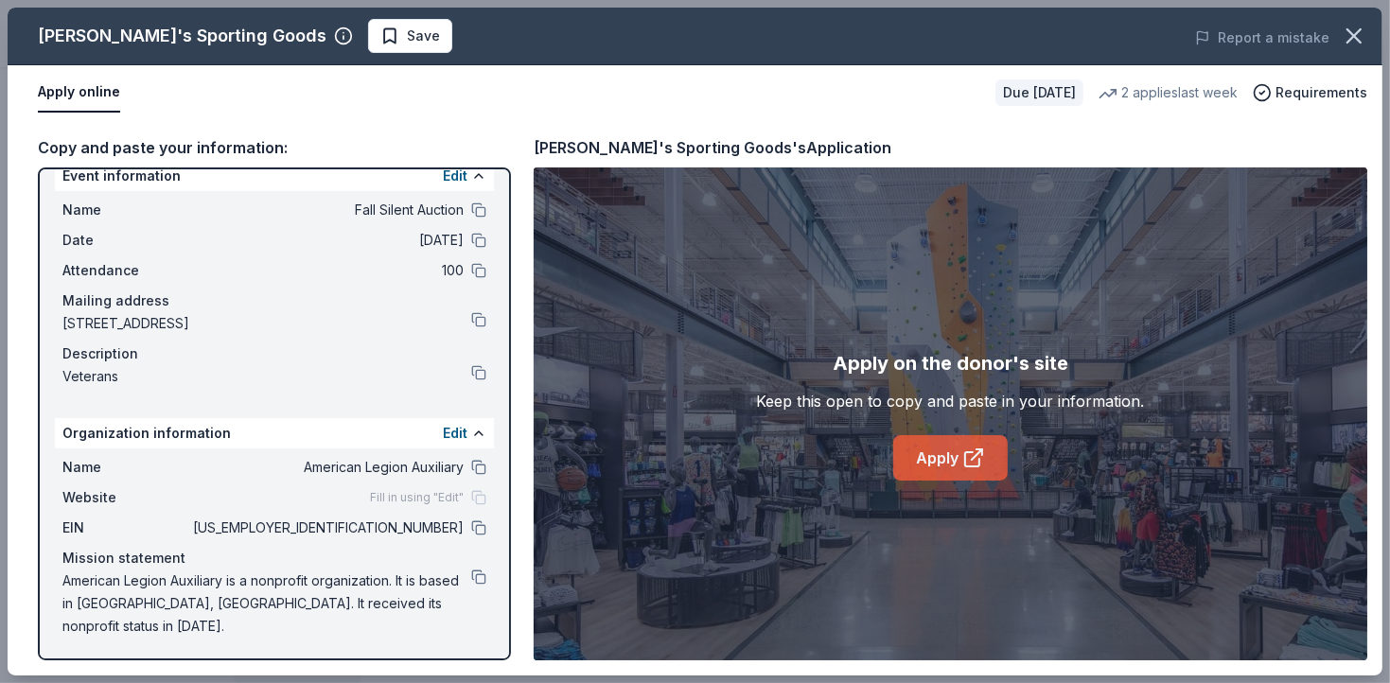
click at [956, 450] on link "Apply" at bounding box center [950, 457] width 115 height 45
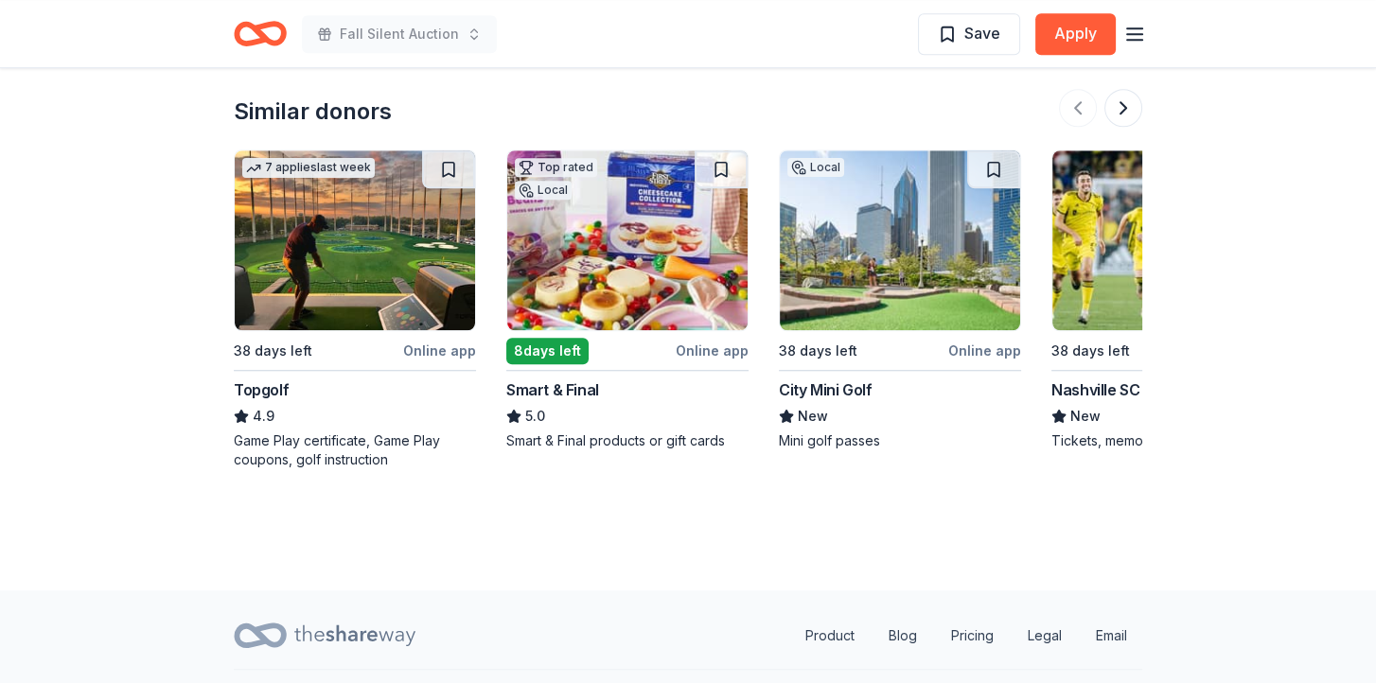
scroll to position [1987, 0]
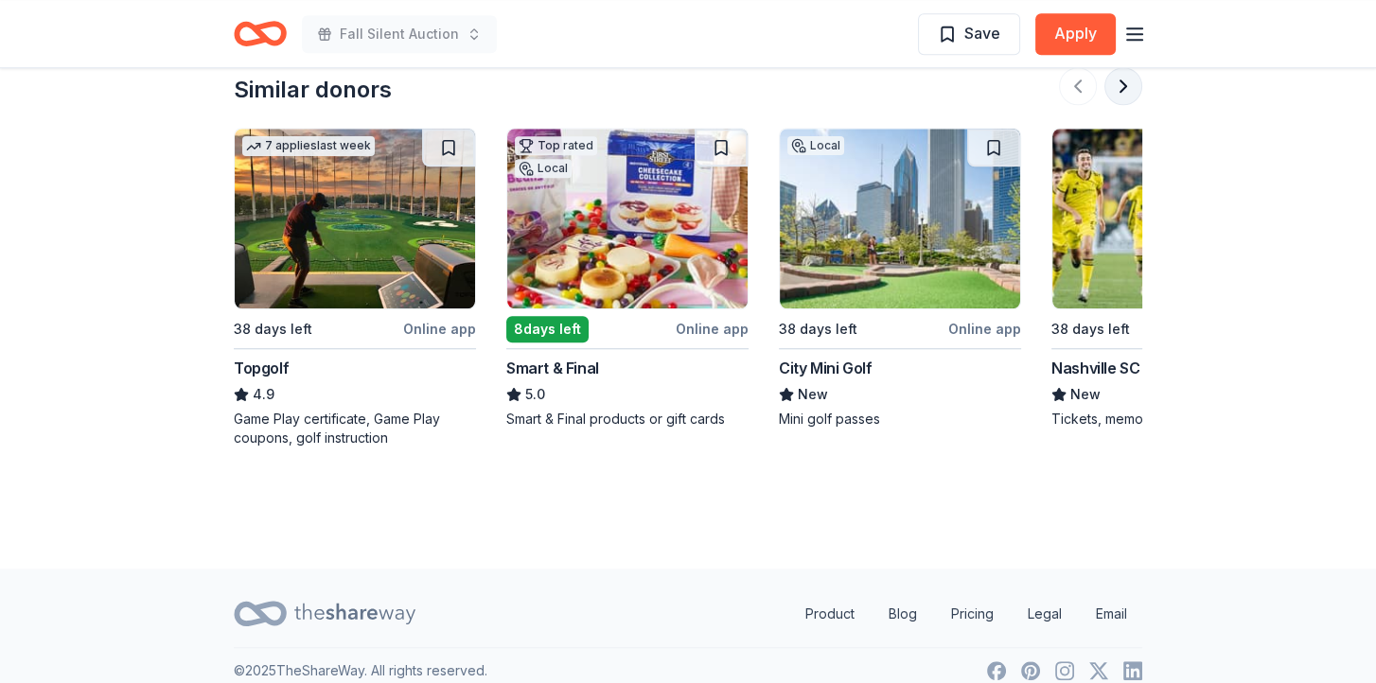
click at [1121, 91] on button at bounding box center [1123, 86] width 38 height 38
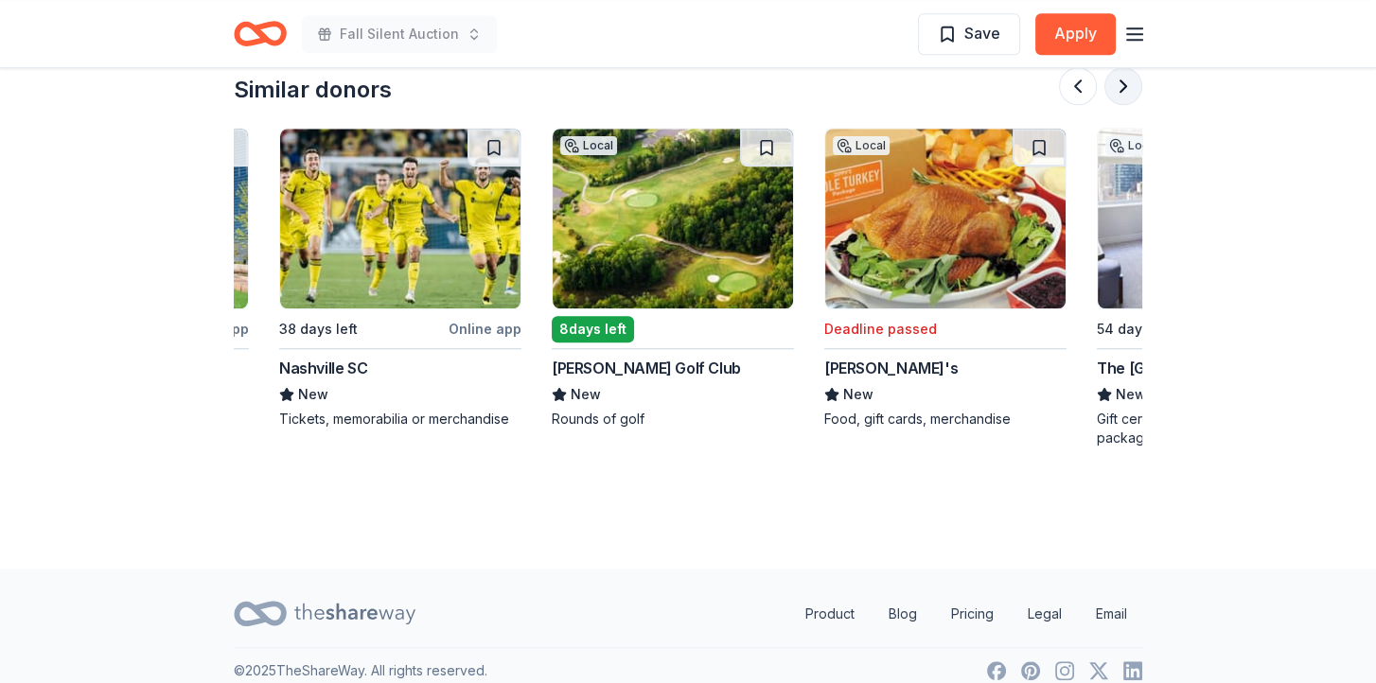
scroll to position [0, 817]
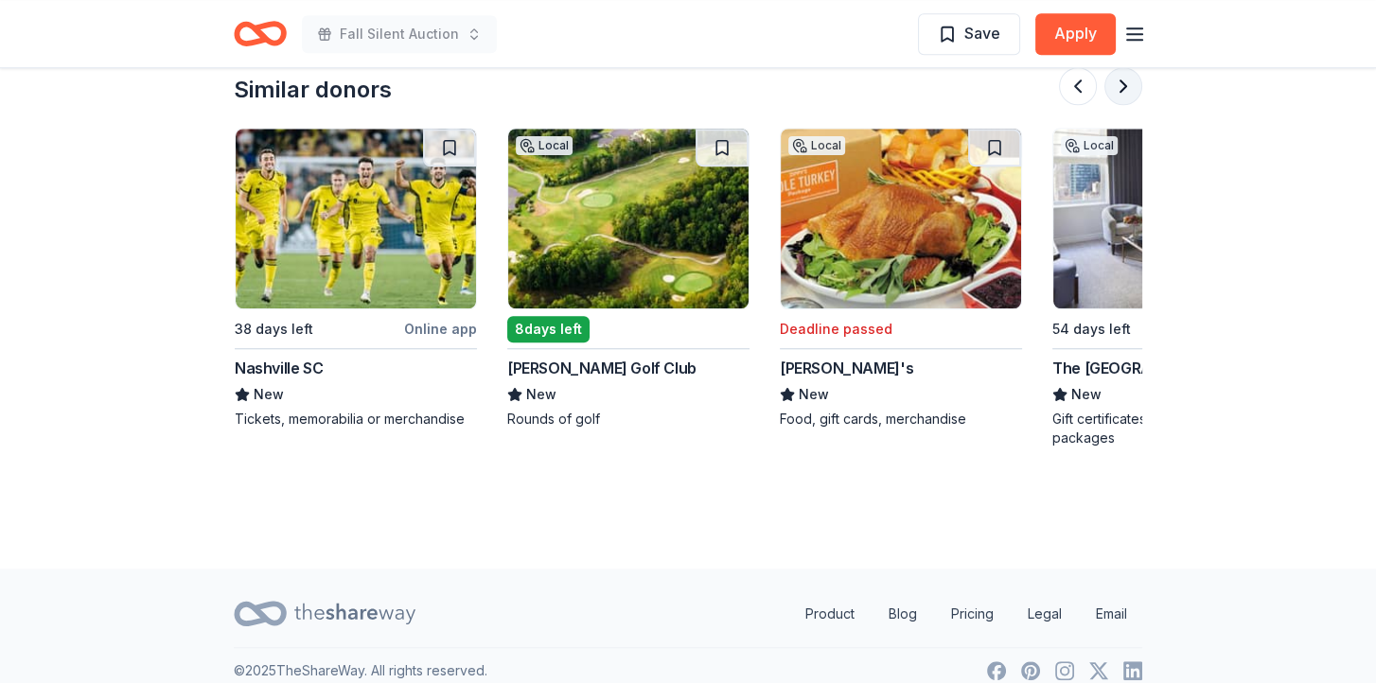
click at [1121, 91] on button at bounding box center [1123, 86] width 38 height 38
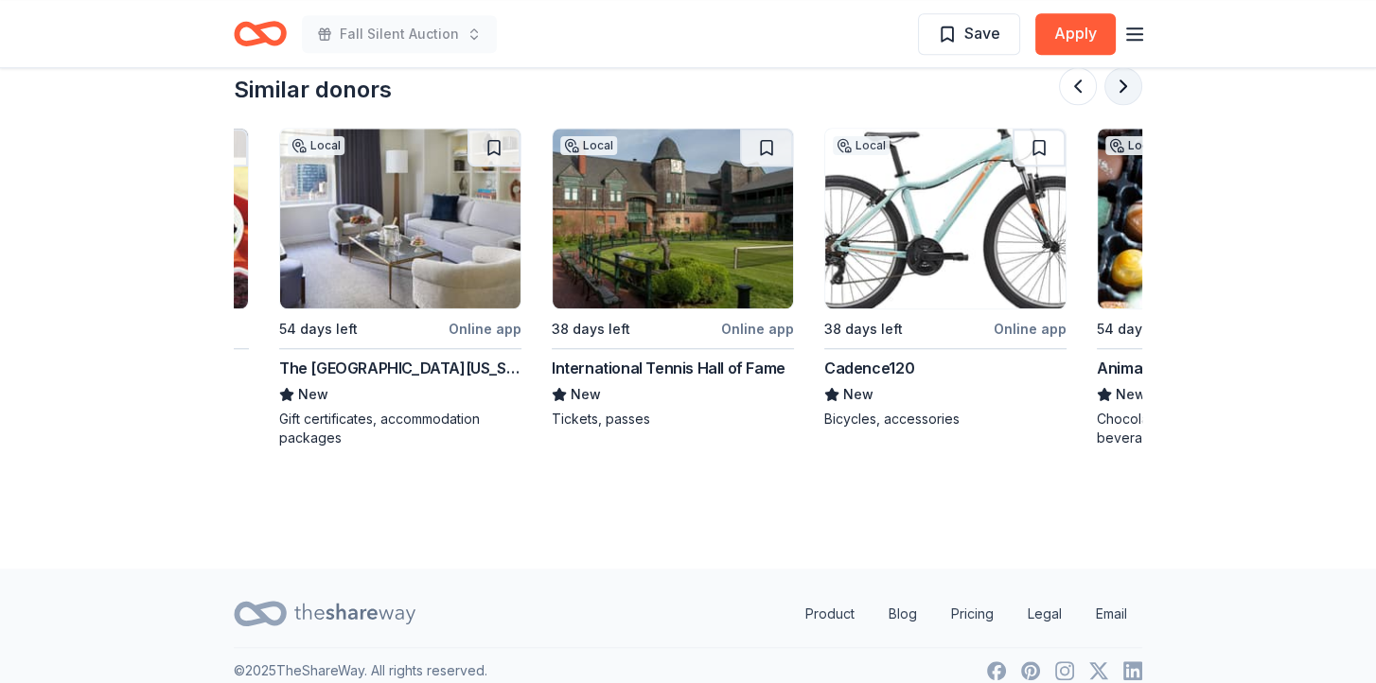
scroll to position [0, 1634]
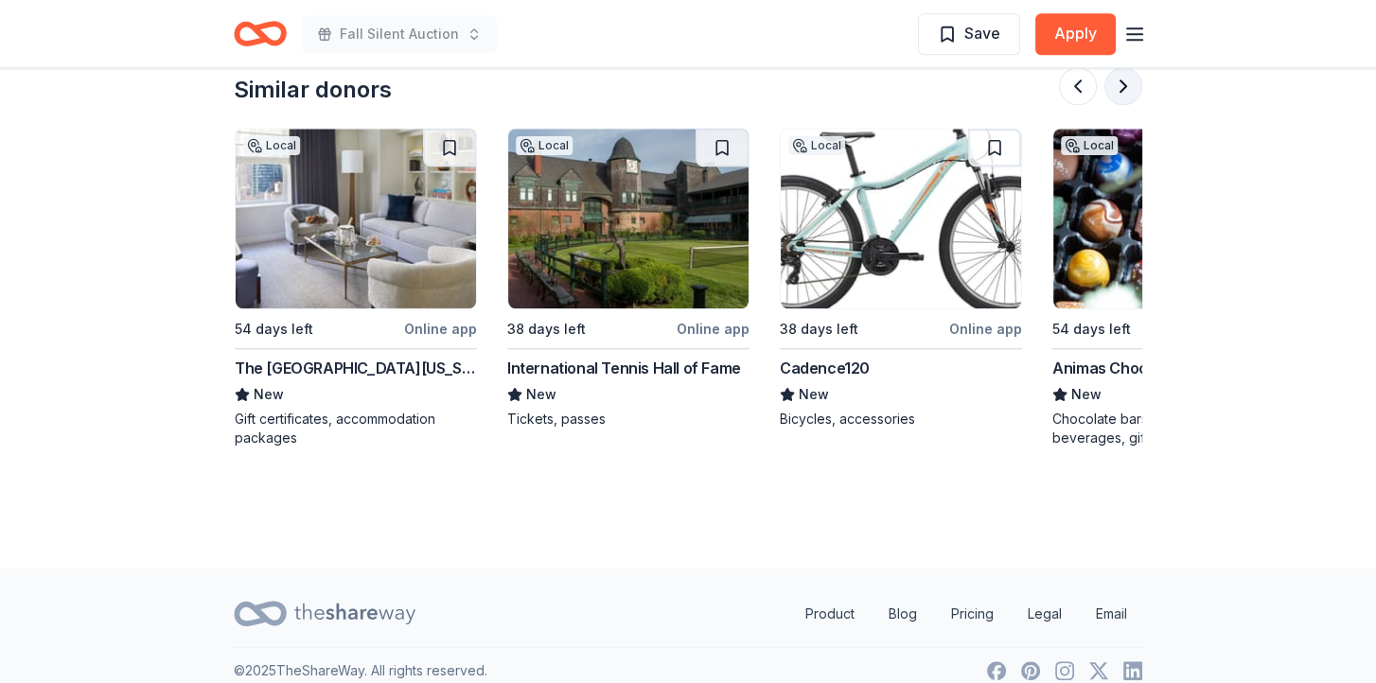
click at [1121, 91] on button at bounding box center [1123, 86] width 38 height 38
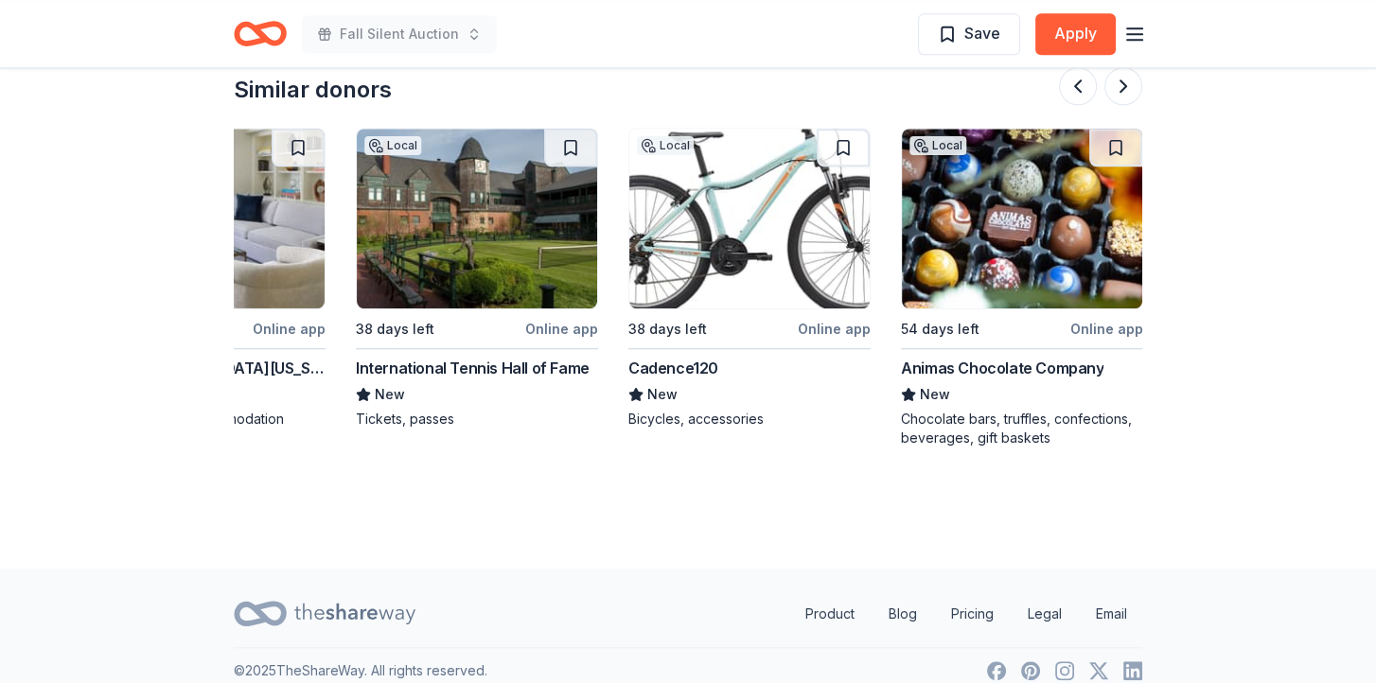
click at [994, 366] on div "Animas Chocolate Company" at bounding box center [1002, 368] width 203 height 23
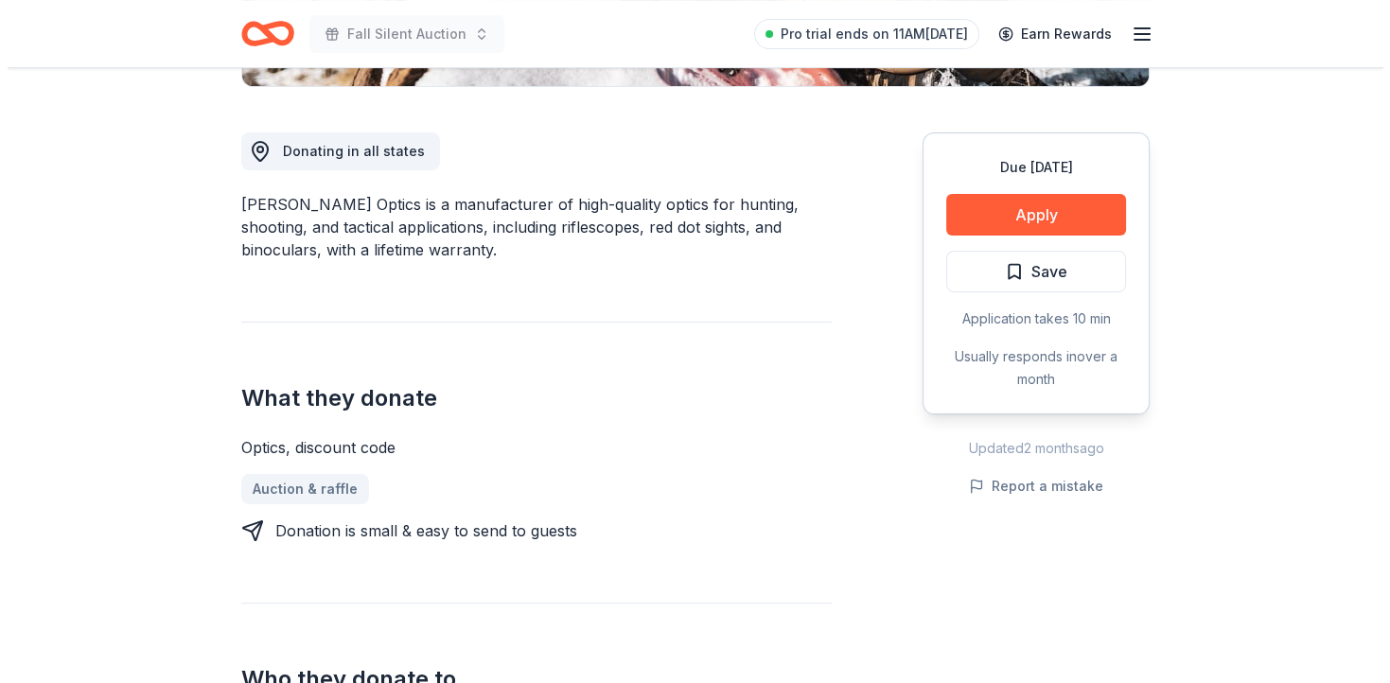
scroll to position [473, 0]
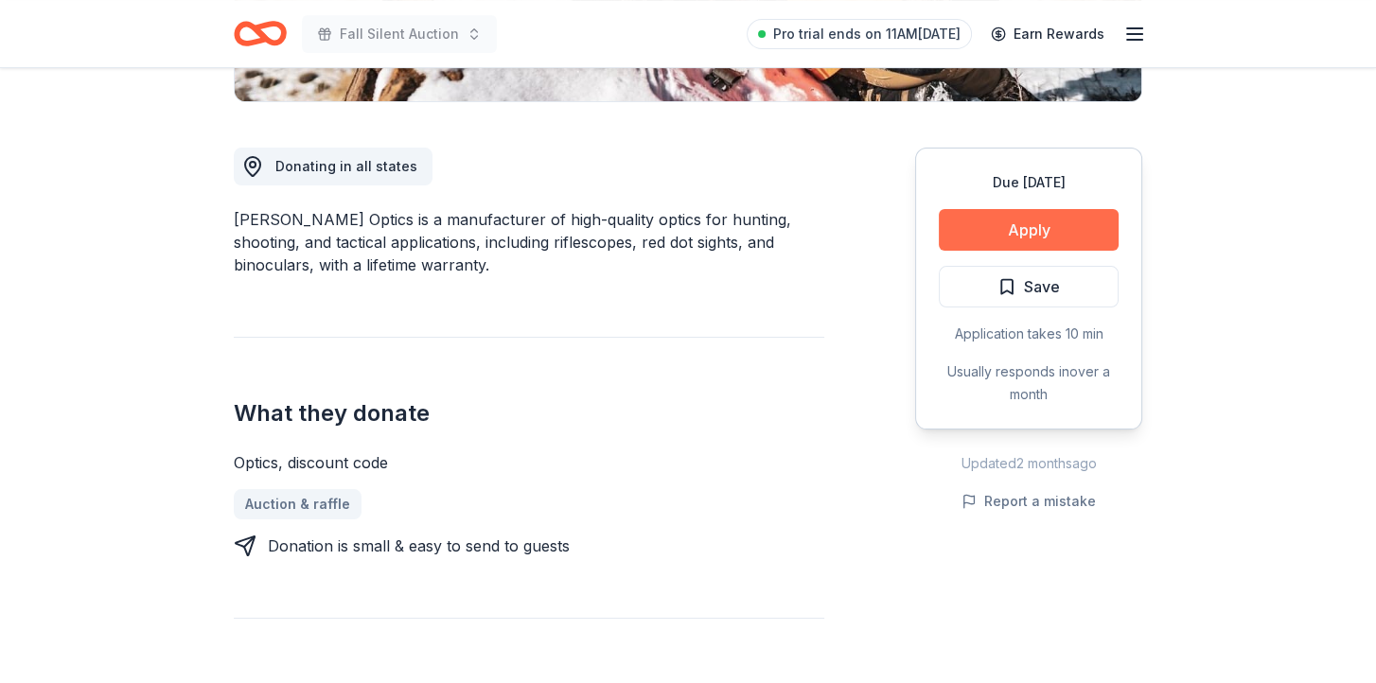
click at [999, 223] on button "Apply" at bounding box center [1029, 230] width 180 height 42
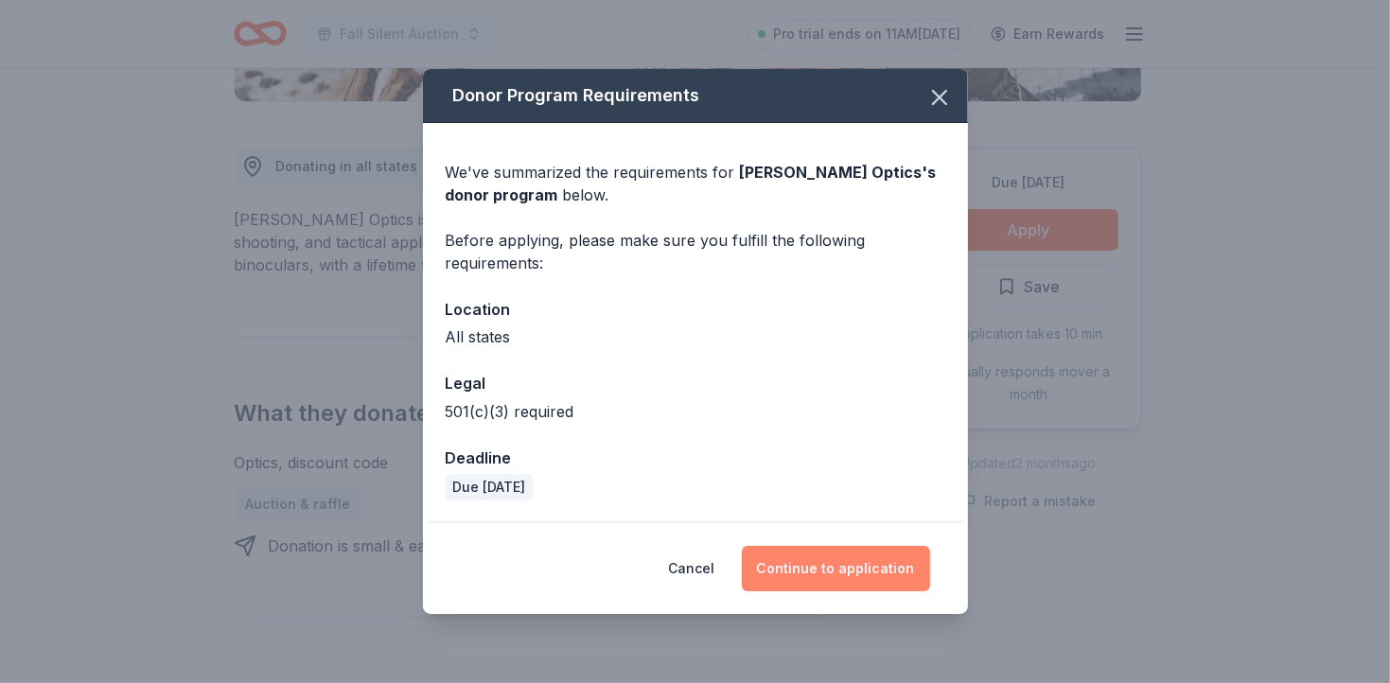
click at [851, 576] on button "Continue to application" at bounding box center [836, 568] width 188 height 45
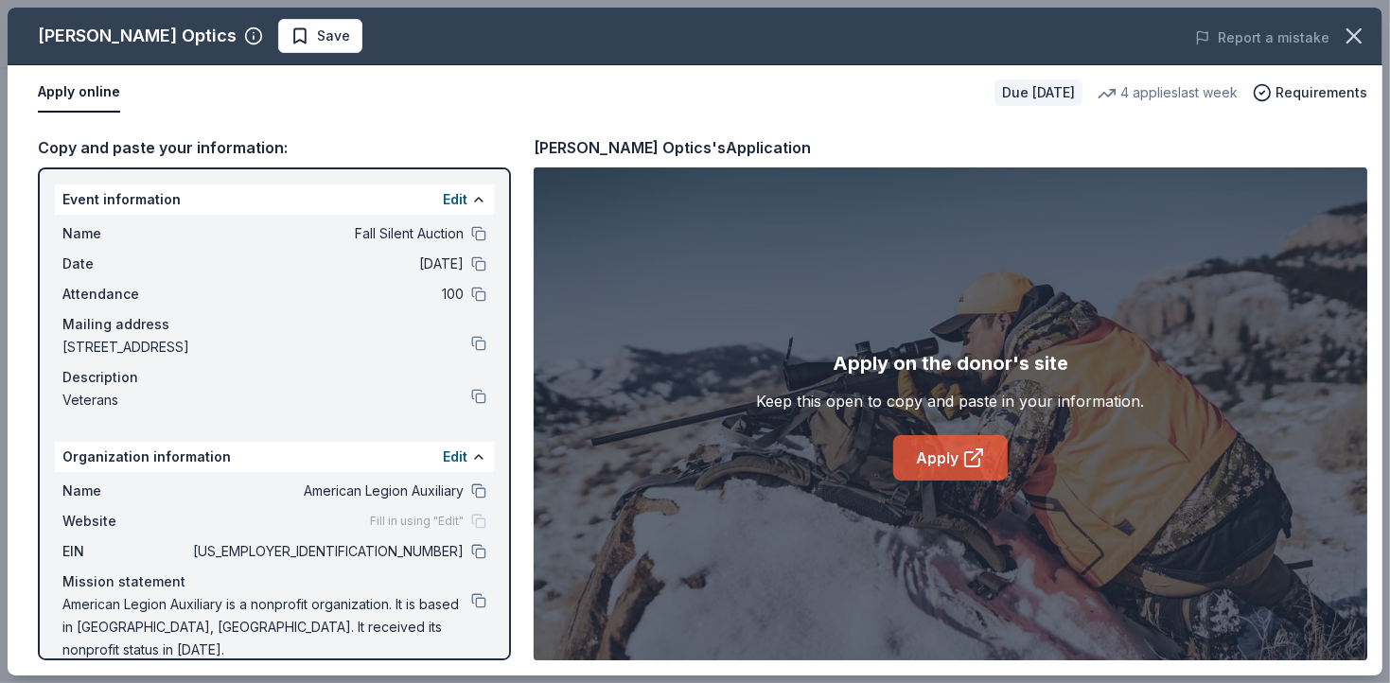
click at [950, 448] on link "Apply" at bounding box center [950, 457] width 115 height 45
click at [931, 453] on link "Apply" at bounding box center [950, 457] width 115 height 45
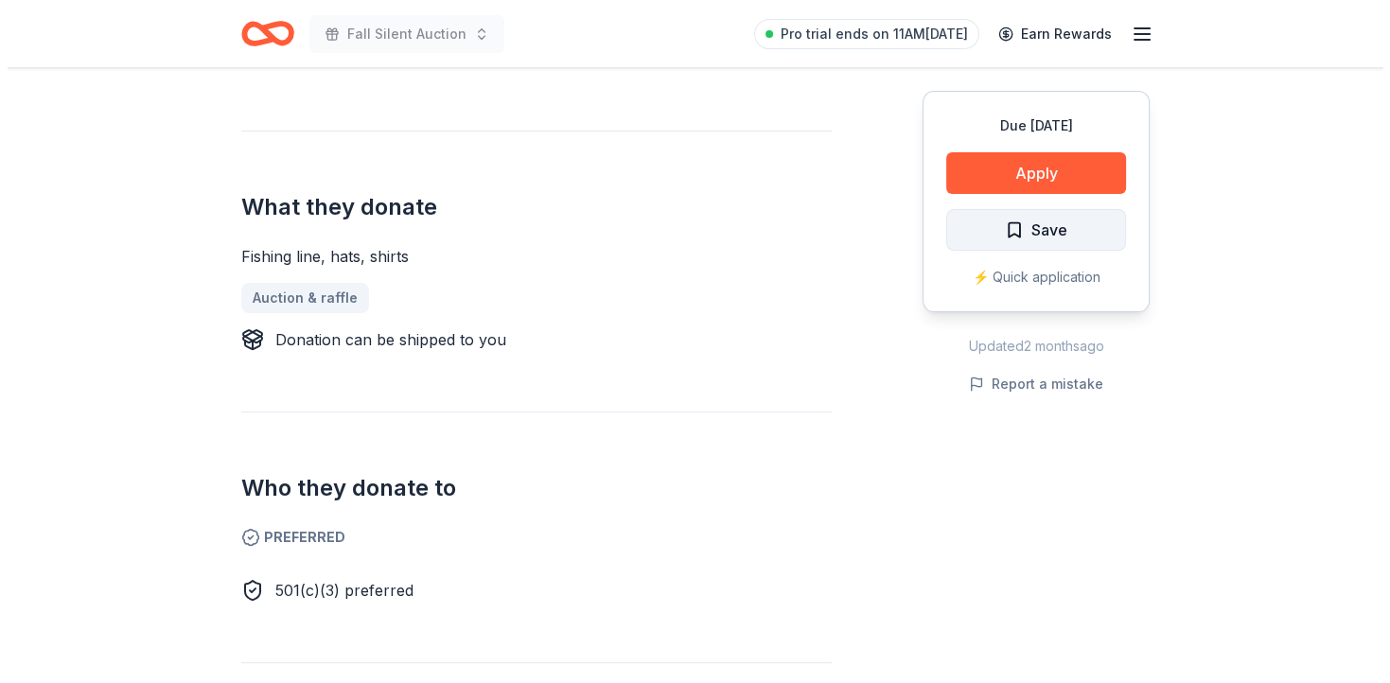
scroll to position [757, 0]
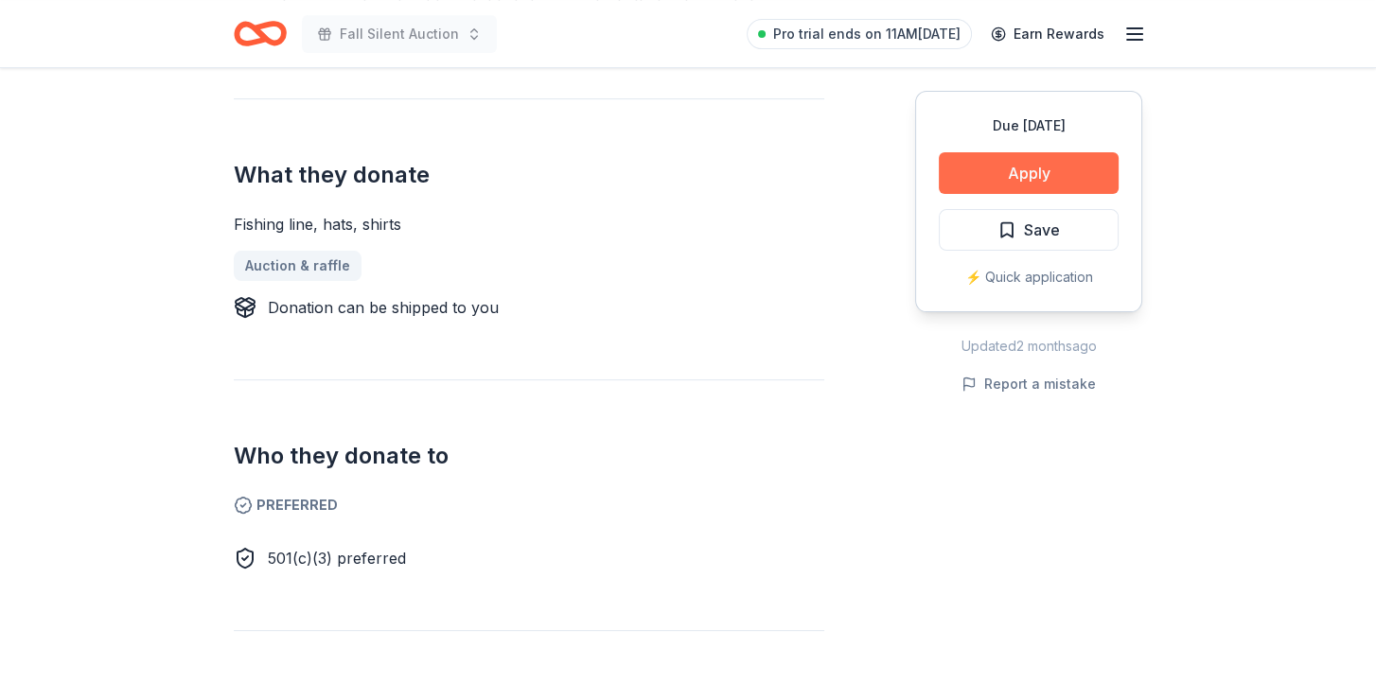
click at [980, 168] on button "Apply" at bounding box center [1029, 173] width 180 height 42
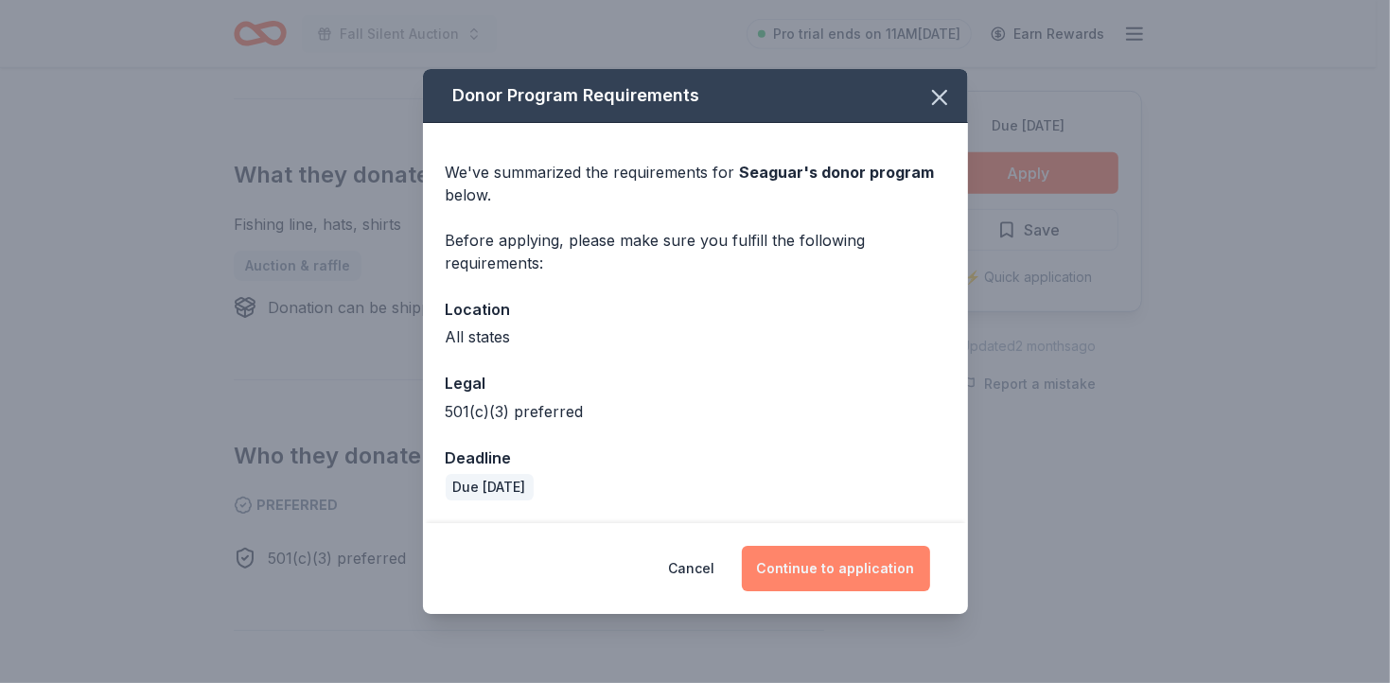
click at [856, 564] on button "Continue to application" at bounding box center [836, 568] width 188 height 45
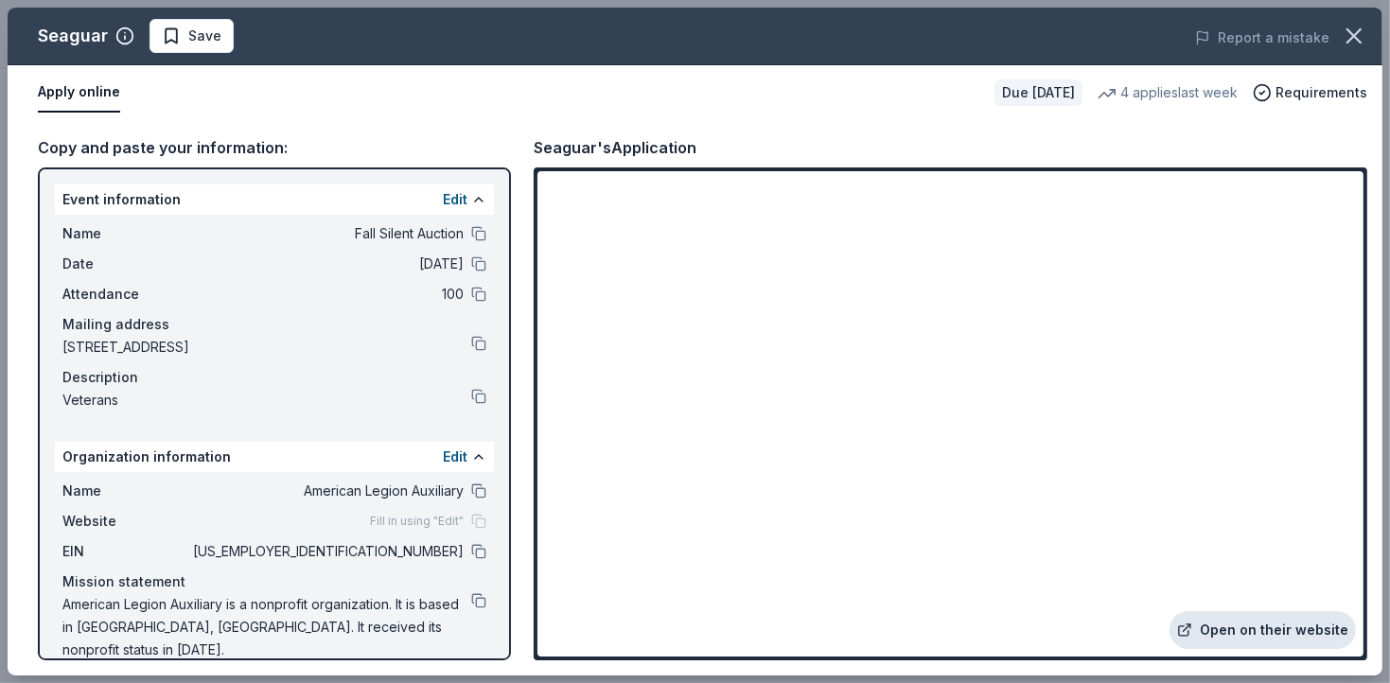
click at [1239, 628] on link "Open on their website" at bounding box center [1263, 630] width 186 height 38
